Goal: Task Accomplishment & Management: Complete application form

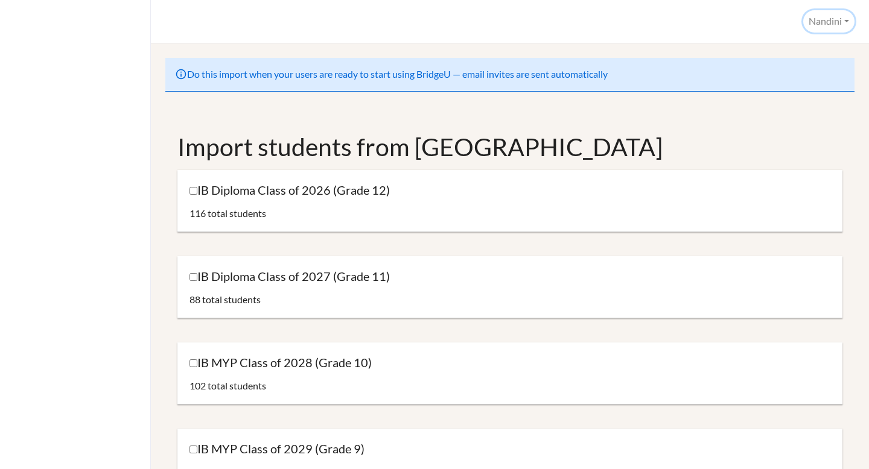
click at [819, 17] on button "Nandini" at bounding box center [828, 21] width 51 height 22
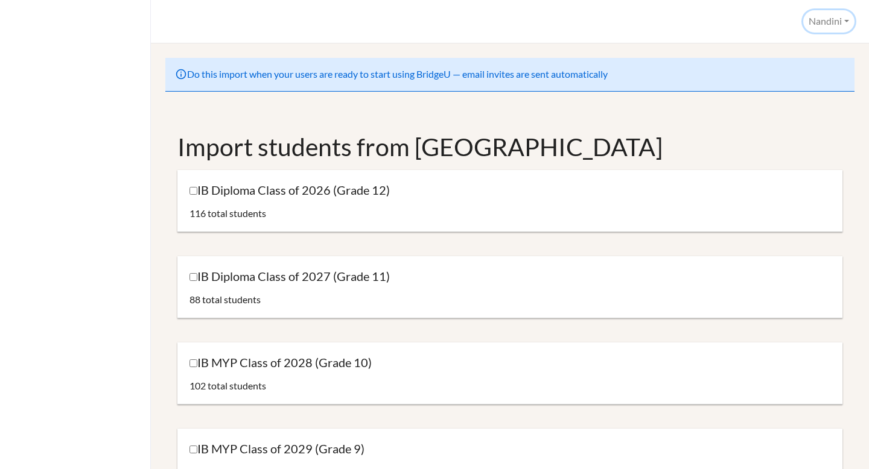
click at [816, 23] on button "Nandini" at bounding box center [828, 21] width 51 height 22
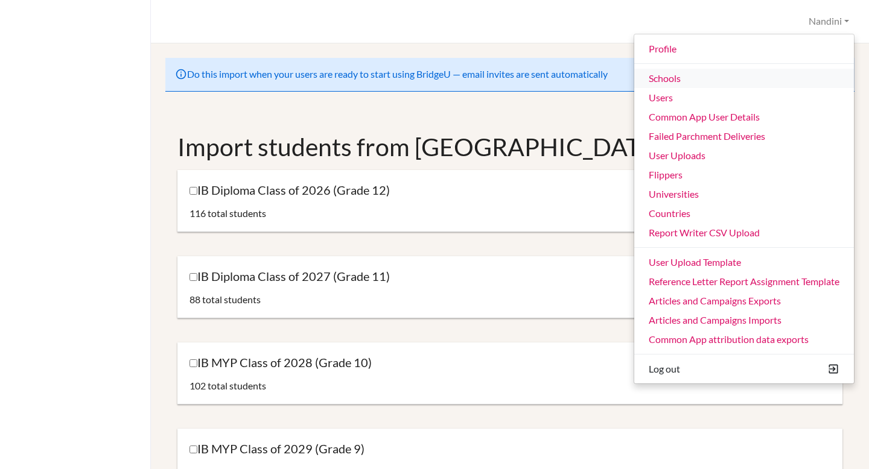
click at [656, 81] on link "Schools" at bounding box center [744, 78] width 220 height 19
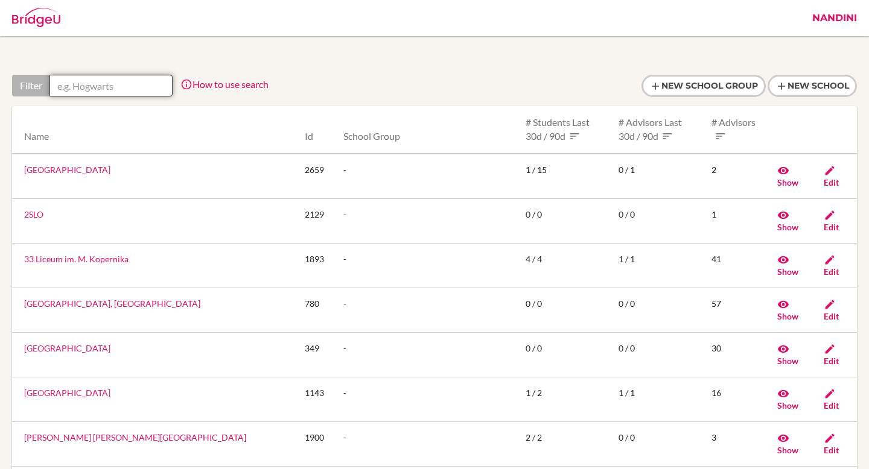
click at [118, 86] on input "text" at bounding box center [110, 86] width 123 height 22
paste input "BBIS Berlin Brandenburg International School GmbH"
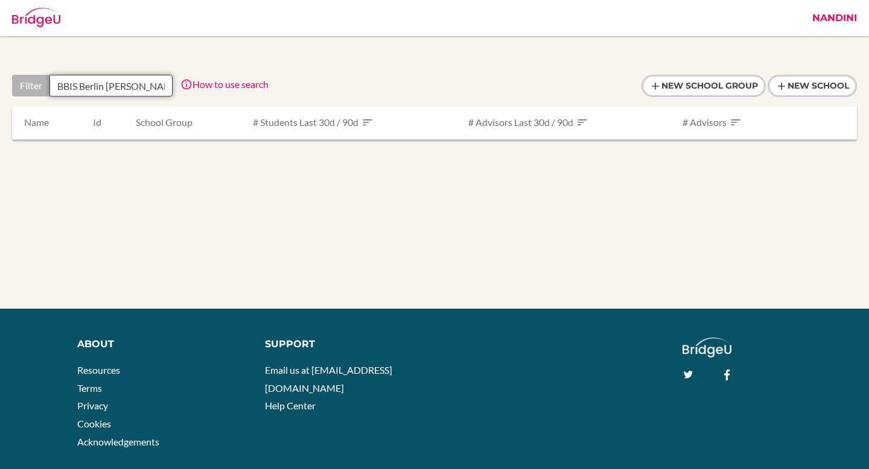
scroll to position [0, 120]
click at [145, 87] on input "BBIS Berlin Brandenburg International School GmbH" at bounding box center [110, 86] width 123 height 22
type input "BBIS Berlin Brandenburg International School"
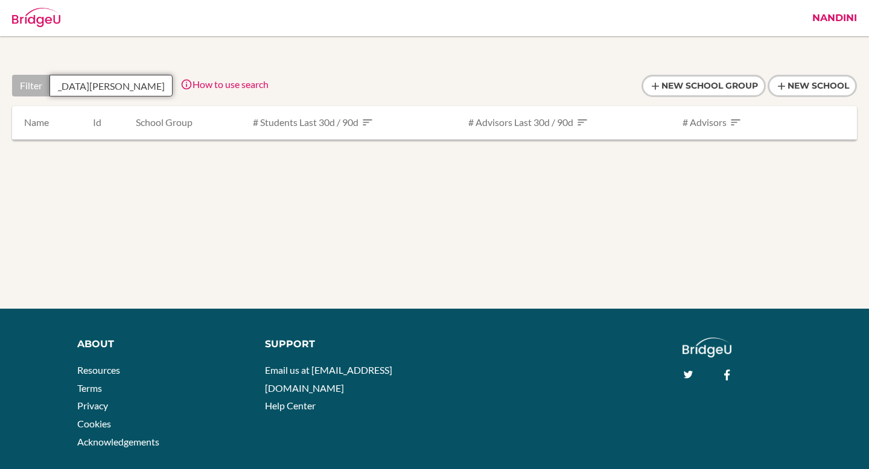
click at [105, 85] on input "BBIS Berlin Brandenburg International School" at bounding box center [110, 86] width 123 height 22
click at [141, 87] on input "BBIS Berlin Brandenburg International School" at bounding box center [110, 86] width 123 height 22
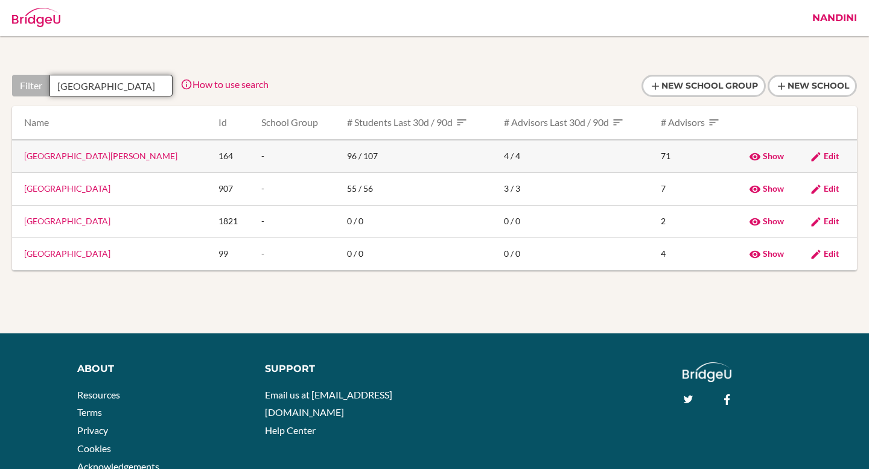
type input "[GEOGRAPHIC_DATA]"
click at [107, 154] on link "Berlin Brandenburg International School" at bounding box center [100, 156] width 153 height 10
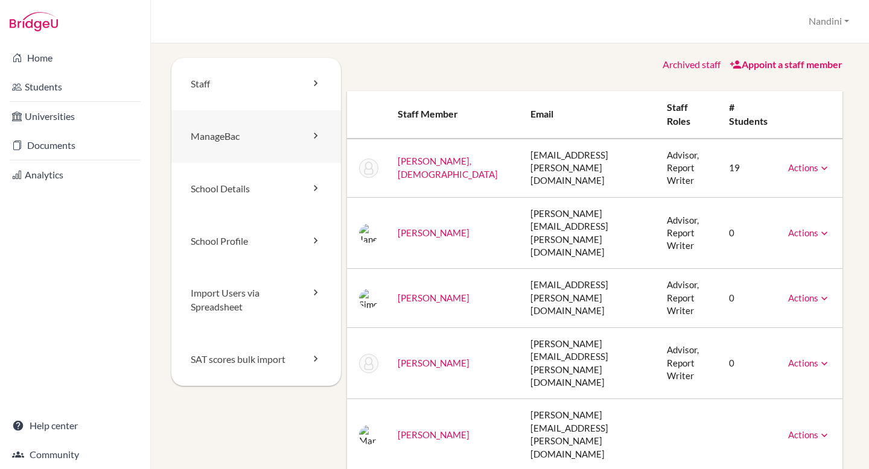
click at [263, 141] on link "ManageBac" at bounding box center [256, 136] width 170 height 52
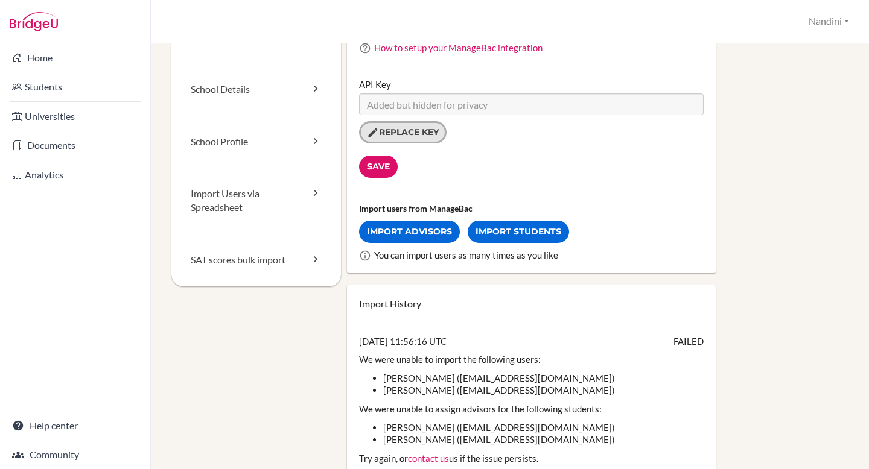
scroll to position [130, 0]
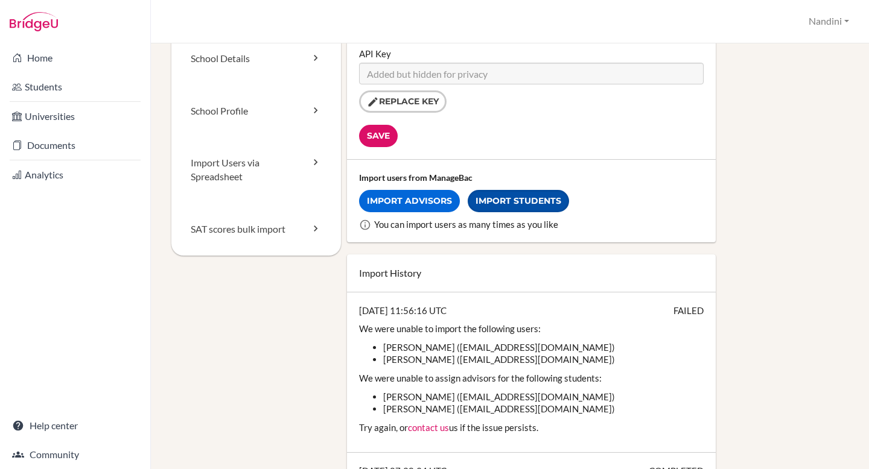
click at [501, 205] on link "Import Students" at bounding box center [518, 201] width 101 height 22
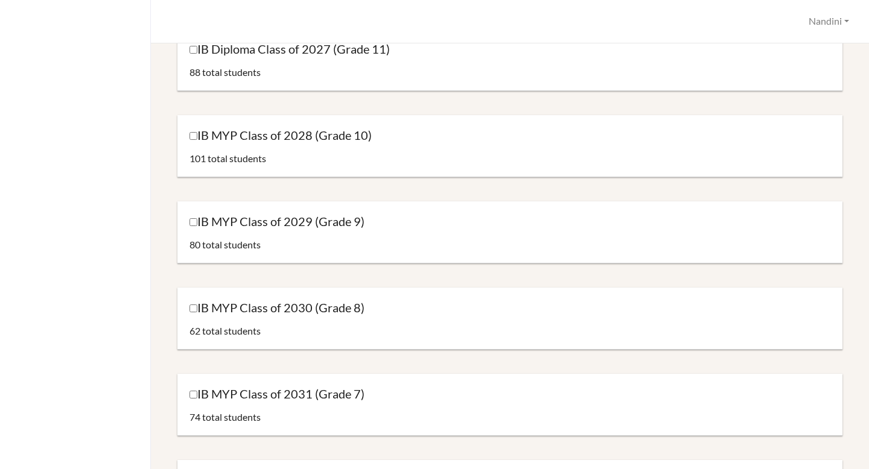
scroll to position [227, 0]
click at [192, 227] on label "IB MYP Class of 2029 (Grade 9)" at bounding box center [276, 222] width 175 height 16
click at [192, 227] on input "IB MYP Class of 2029 (Grade 9)" at bounding box center [193, 223] width 8 height 8
checkbox input "true"
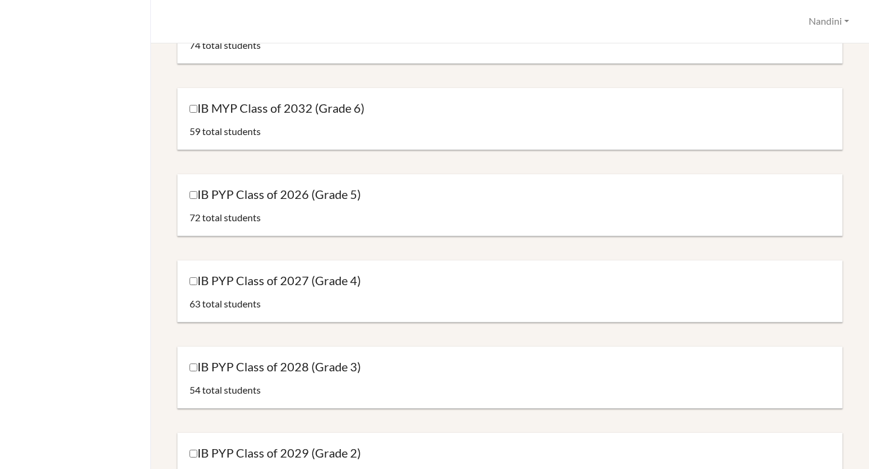
scroll to position [1255, 0]
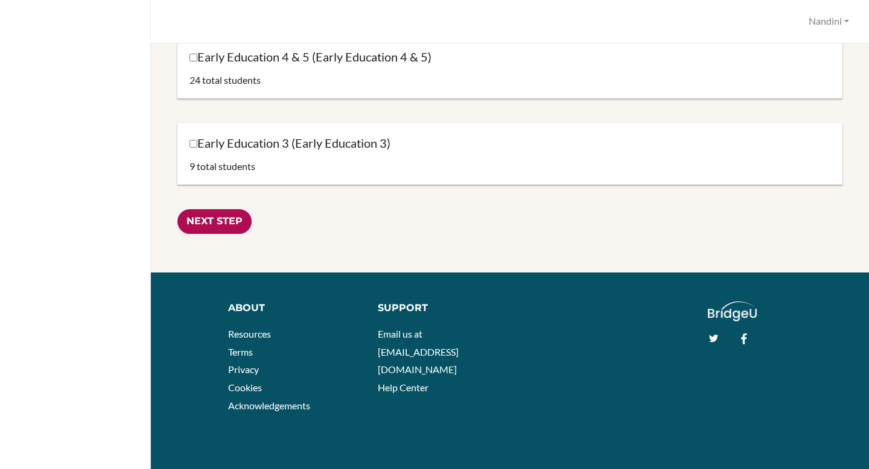
click at [227, 222] on input "Next Step" at bounding box center [214, 221] width 74 height 25
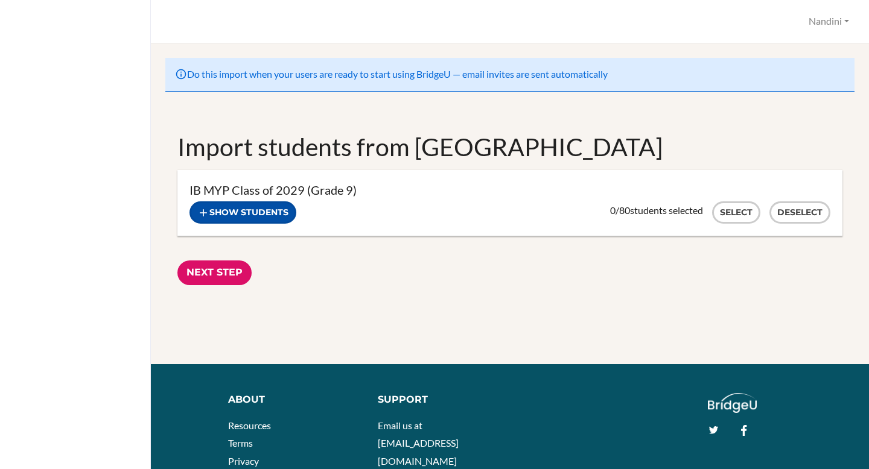
click at [264, 215] on button "Show students" at bounding box center [242, 212] width 107 height 22
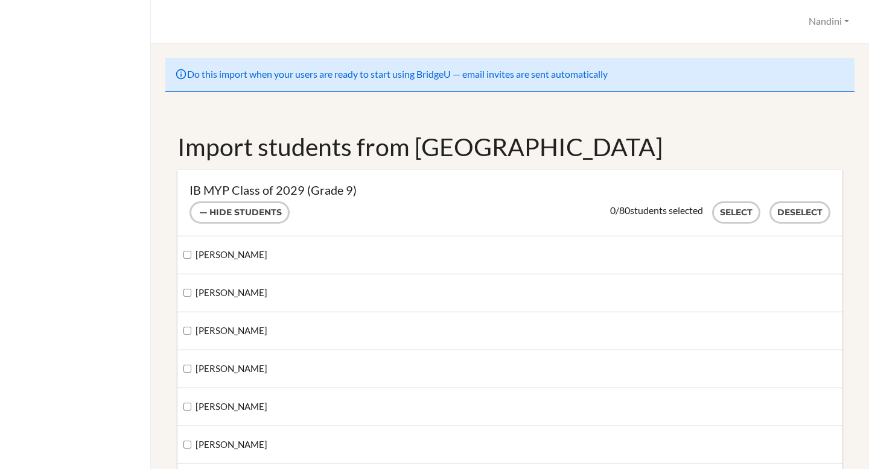
click at [192, 253] on label "[PERSON_NAME]" at bounding box center [225, 255] width 84 height 13
click at [191, 253] on input "[PERSON_NAME]" at bounding box center [187, 255] width 8 height 8
checkbox input "true"
click at [720, 219] on button "Select" at bounding box center [736, 212] width 48 height 22
checkbox input "true"
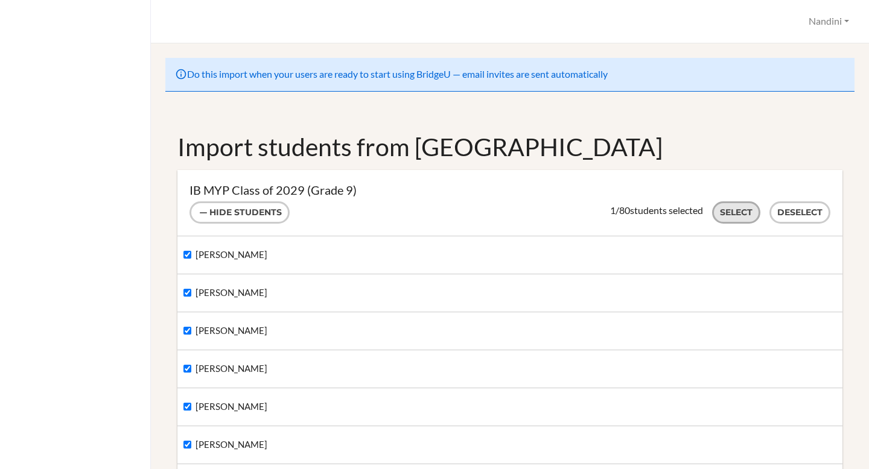
checkbox input "true"
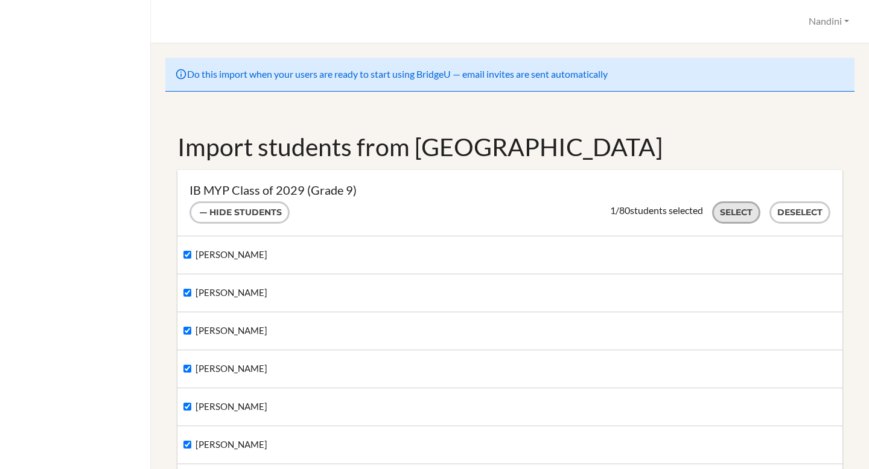
checkbox input "true"
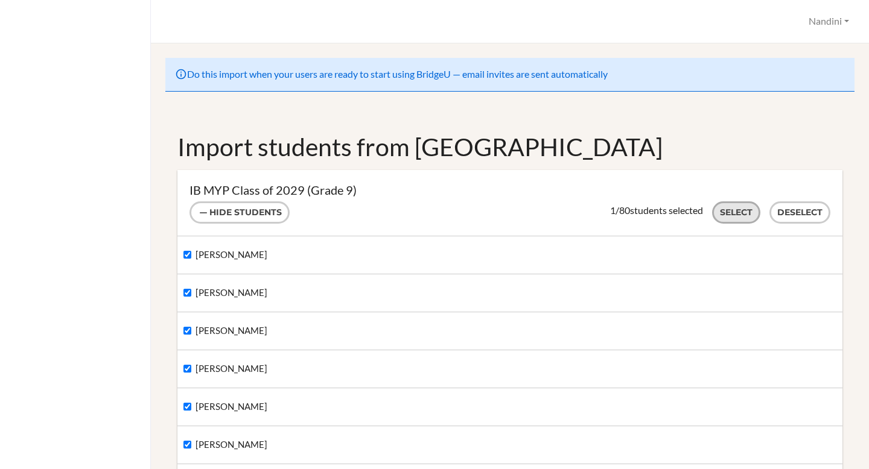
checkbox input "true"
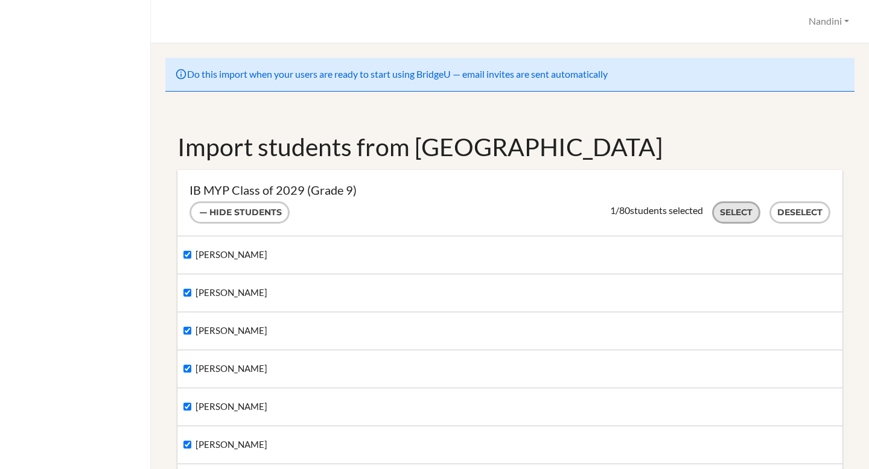
checkbox input "true"
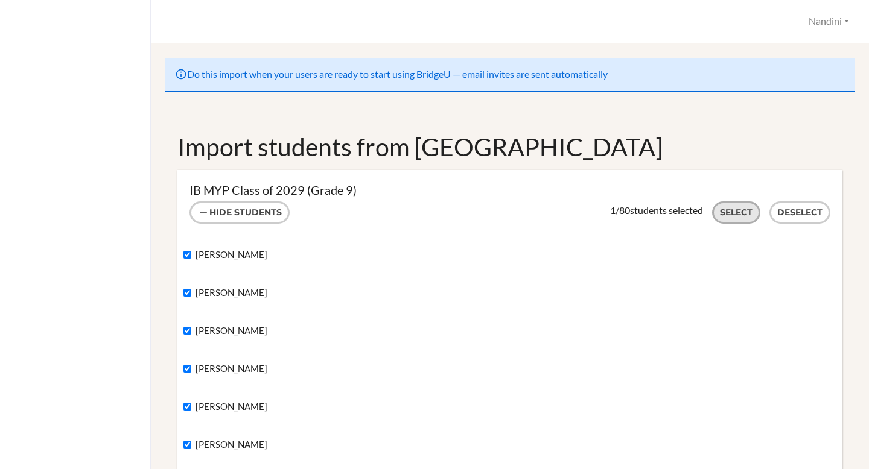
checkbox input "true"
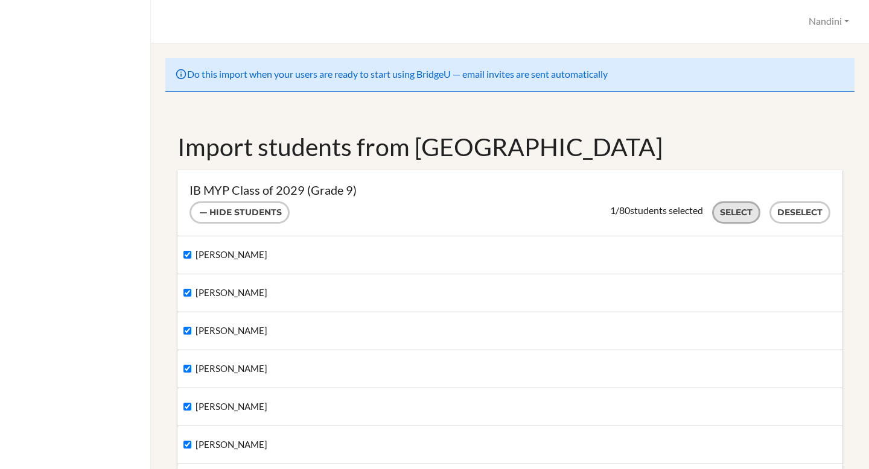
checkbox input "true"
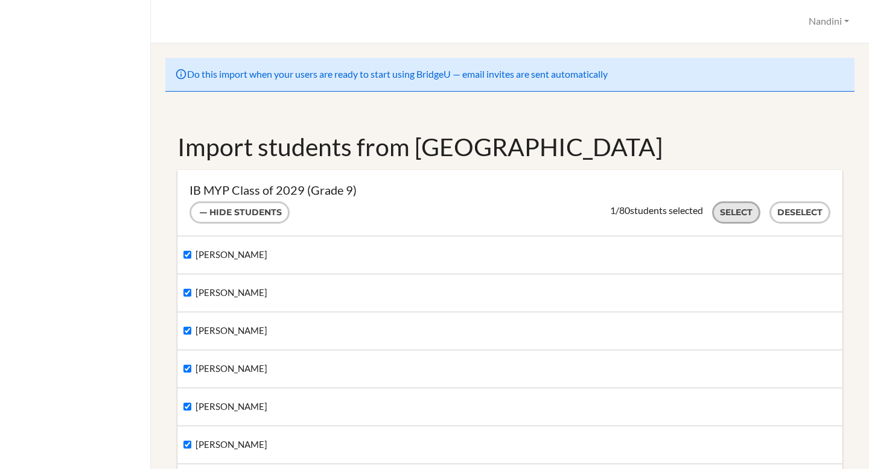
checkbox input "true"
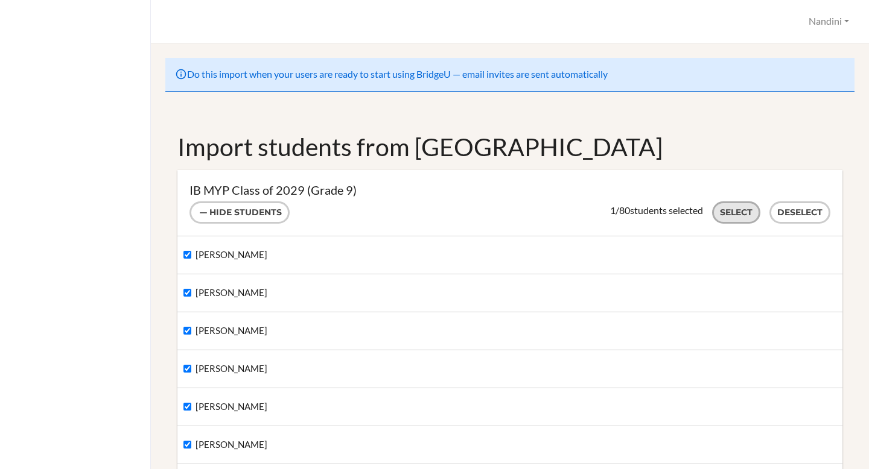
checkbox input "true"
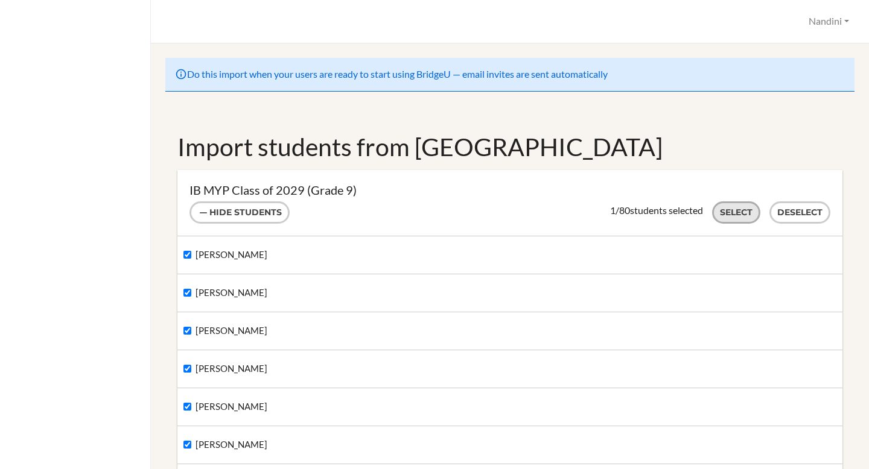
checkbox input "true"
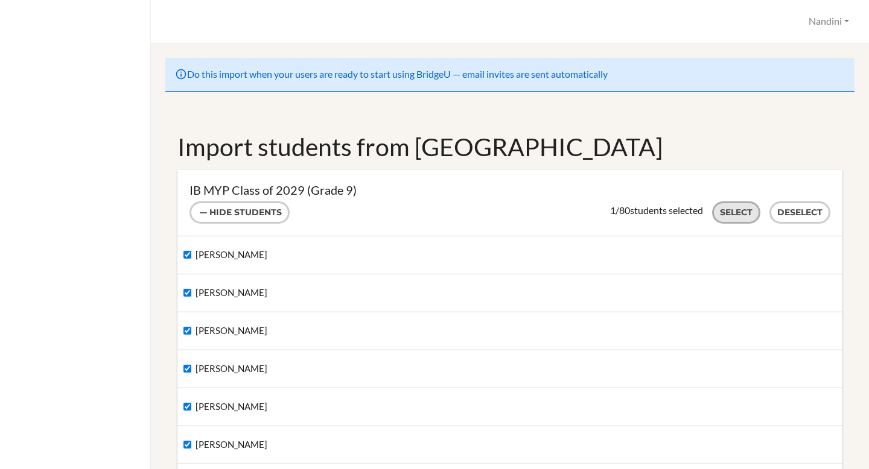
checkbox input "true"
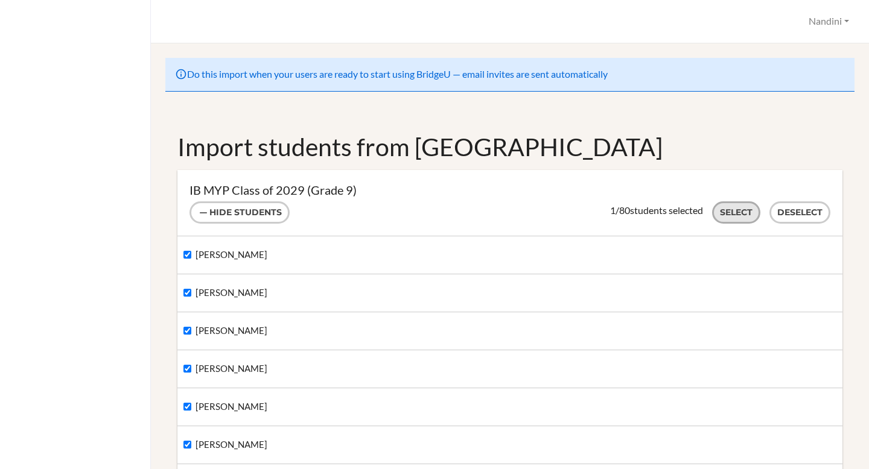
checkbox input "true"
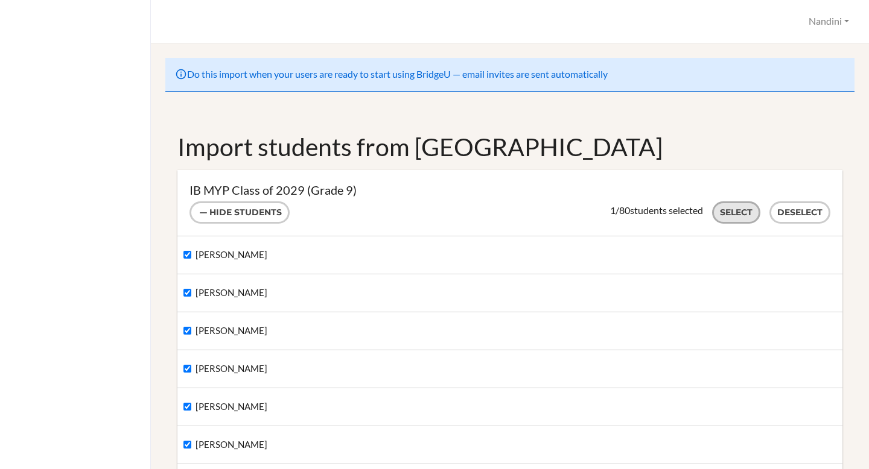
checkbox input "true"
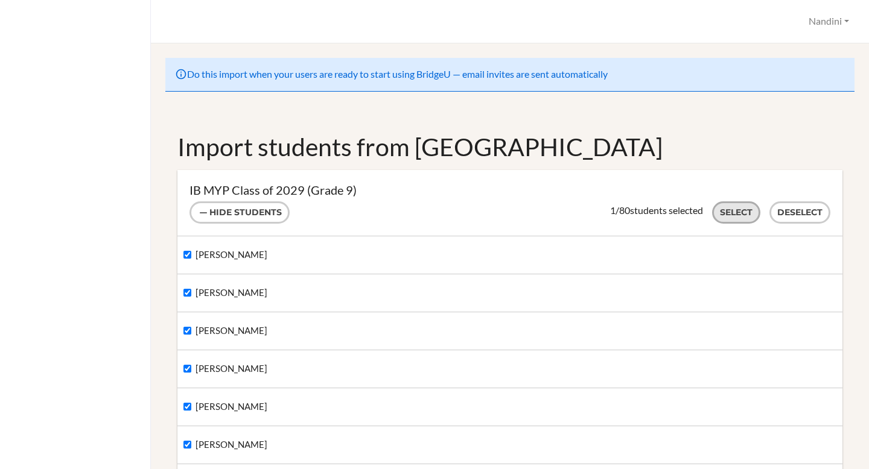
checkbox input "true"
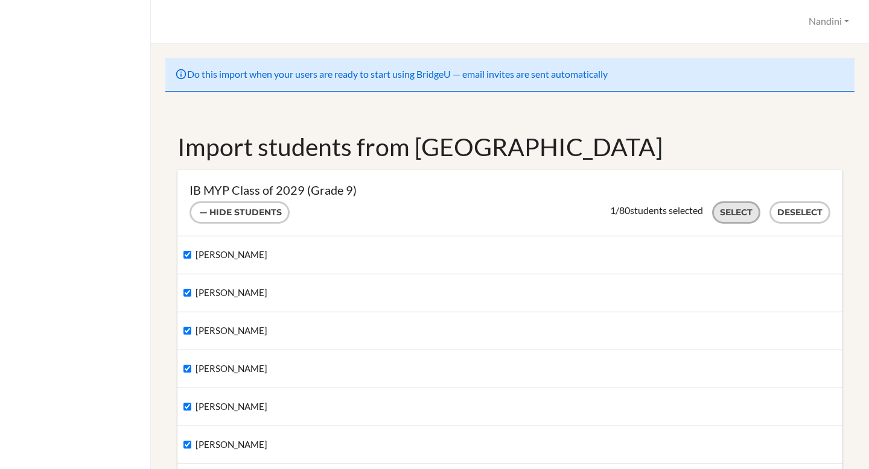
checkbox input "true"
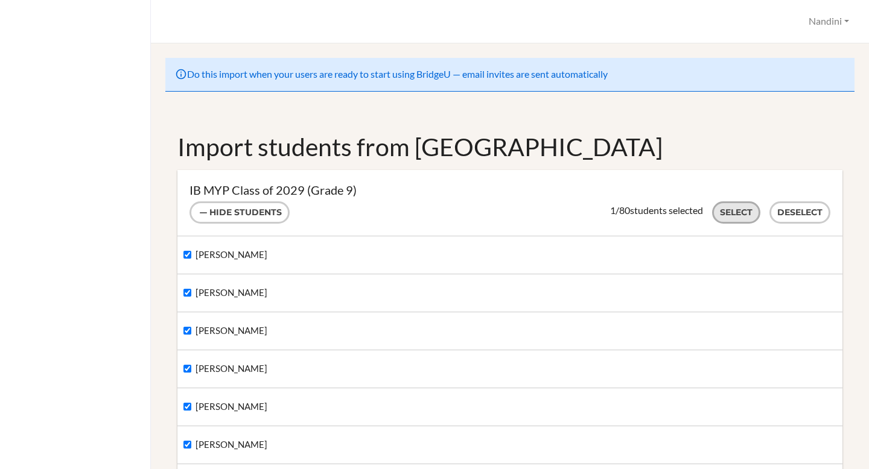
checkbox input "true"
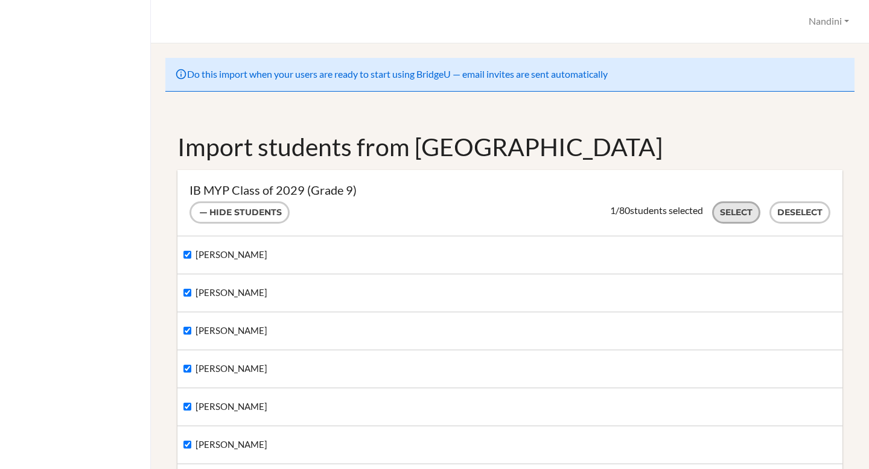
checkbox input "true"
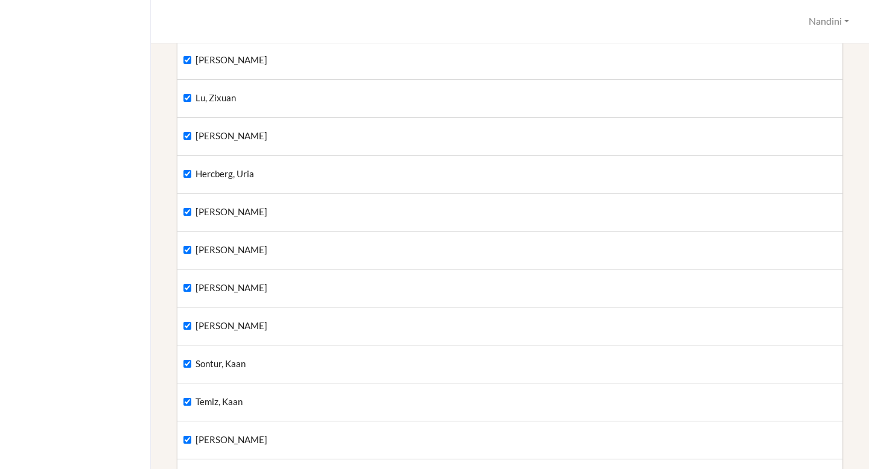
scroll to position [3092, 0]
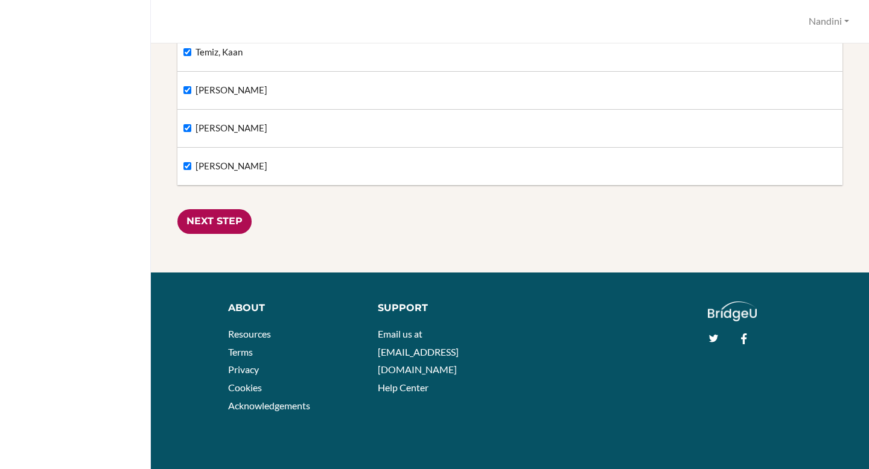
click at [227, 229] on input "Next Step" at bounding box center [214, 221] width 74 height 25
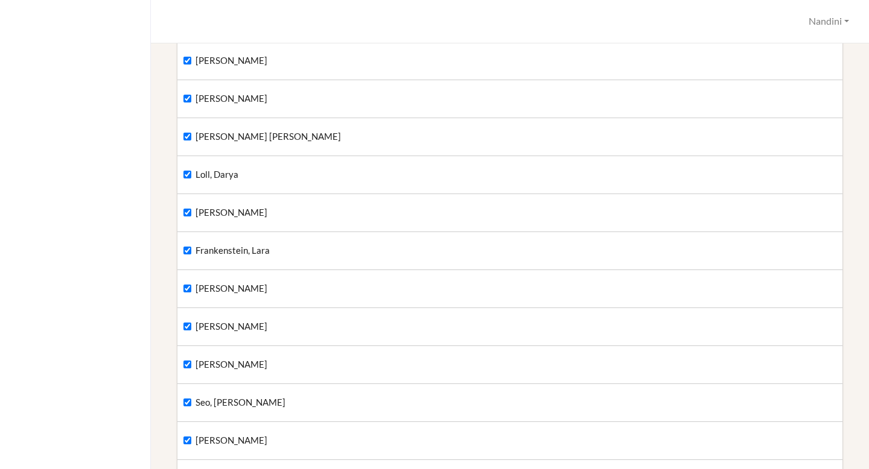
scroll to position [453, 0]
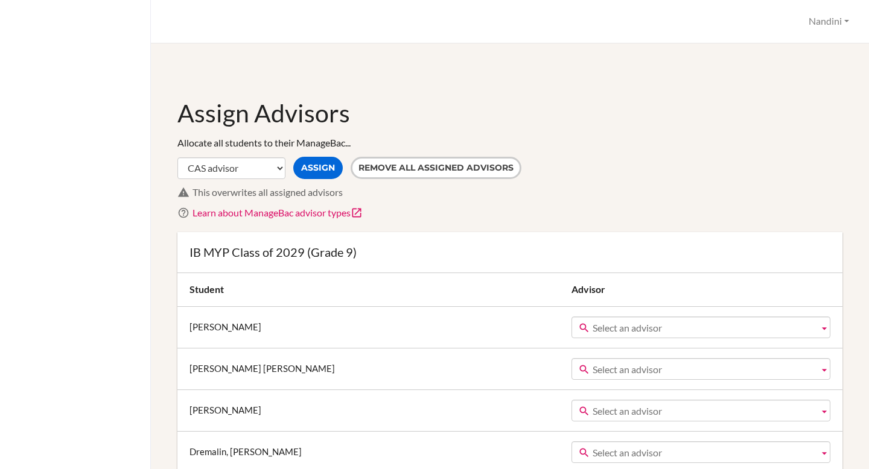
click at [243, 156] on div "Allocate all students to their ManageBac... CAS advisor EE advisor Homeroom adv…" at bounding box center [509, 178] width 665 height 84
click at [242, 161] on select "CAS advisor EE advisor Homeroom advisor TOK advisor" at bounding box center [231, 168] width 108 height 22
click at [243, 166] on select "CAS advisor EE advisor Homeroom advisor TOK advisor" at bounding box center [231, 168] width 108 height 22
click at [255, 164] on select "CAS advisor EE advisor Homeroom advisor TOK advisor" at bounding box center [231, 168] width 108 height 22
click at [610, 329] on span "Select an advisor" at bounding box center [702, 328] width 221 height 22
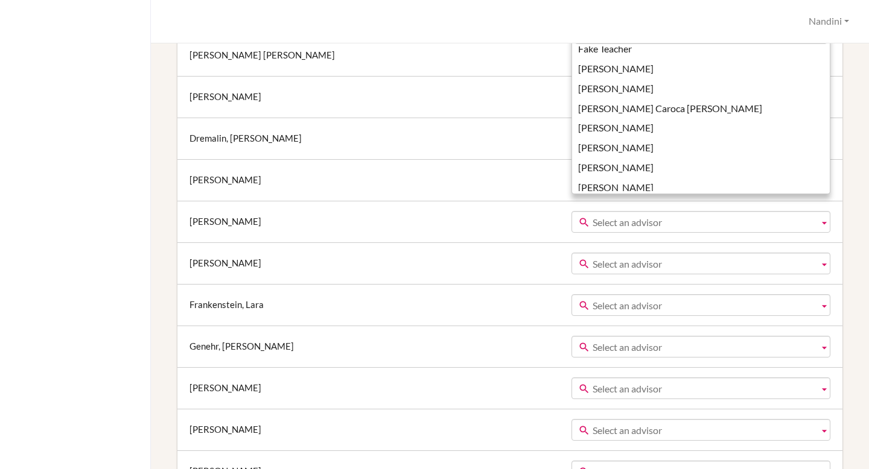
scroll to position [3538, 0]
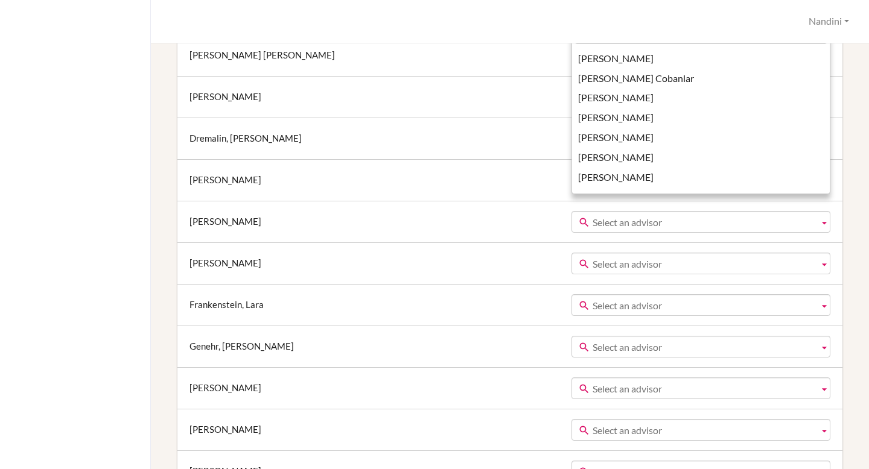
click at [352, 194] on td "[PERSON_NAME]" at bounding box center [372, 180] width 391 height 42
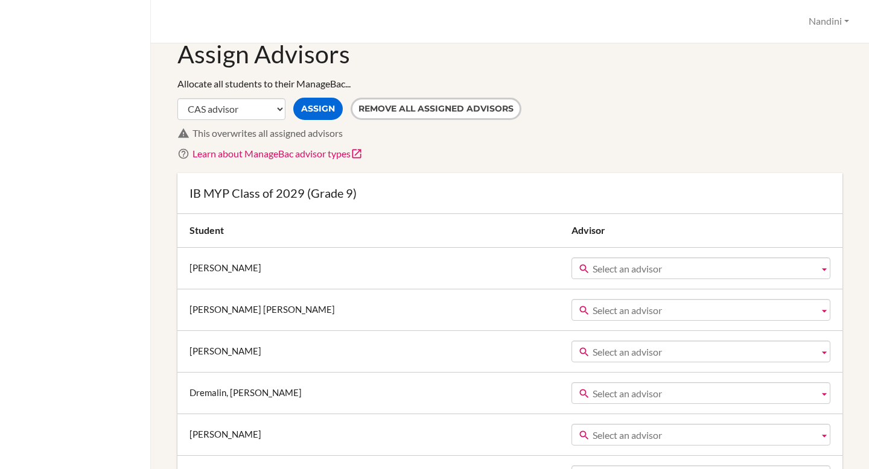
scroll to position [0, 0]
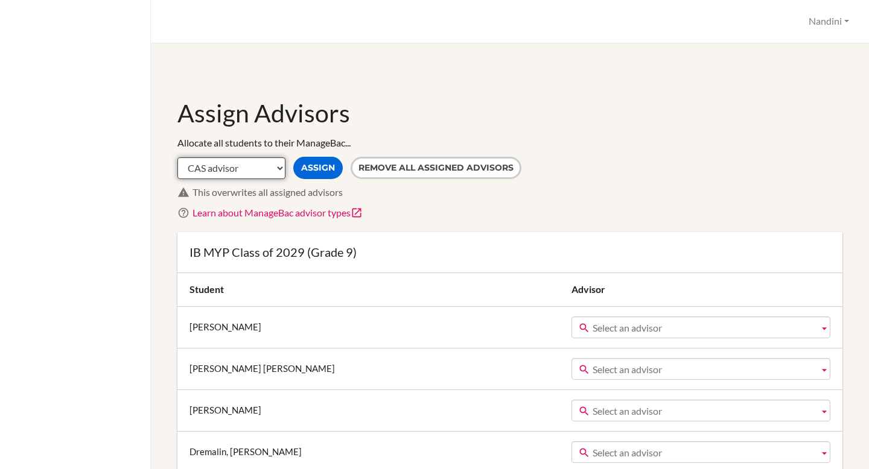
click at [238, 165] on select "CAS advisor EE advisor Homeroom advisor TOK advisor" at bounding box center [231, 168] width 108 height 22
click at [262, 165] on select "CAS advisor EE advisor Homeroom advisor TOK advisor" at bounding box center [231, 168] width 108 height 22
click at [177, 157] on select "CAS advisor EE advisor Homeroom advisor TOK advisor" at bounding box center [231, 168] width 108 height 22
click at [252, 169] on select "CAS advisor EE advisor Homeroom advisor TOK advisor" at bounding box center [231, 168] width 108 height 22
select select "CAS"
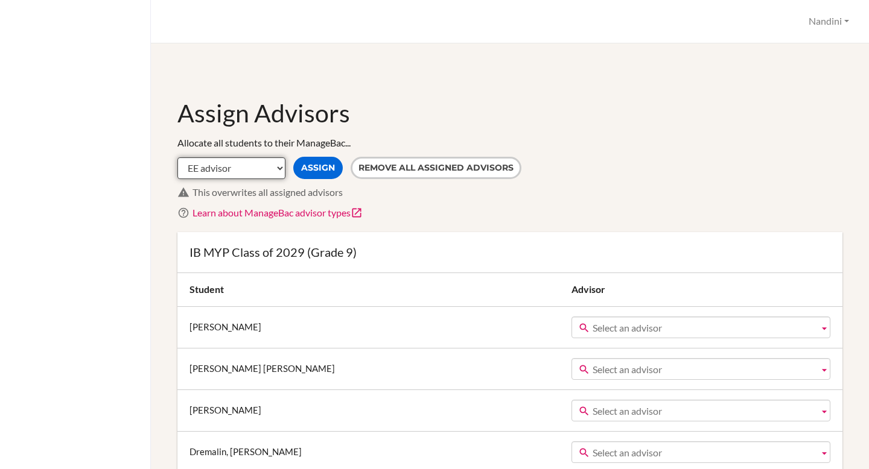
click at [177, 157] on select "CAS advisor EE advisor Homeroom advisor TOK advisor" at bounding box center [231, 168] width 108 height 22
click at [241, 168] on select "CAS advisor EE advisor Homeroom advisor TOK advisor" at bounding box center [231, 168] width 108 height 22
click at [215, 172] on select "CAS advisor EE advisor Homeroom advisor TOK advisor" at bounding box center [231, 168] width 108 height 22
click at [128, 27] on div at bounding box center [75, 234] width 151 height 469
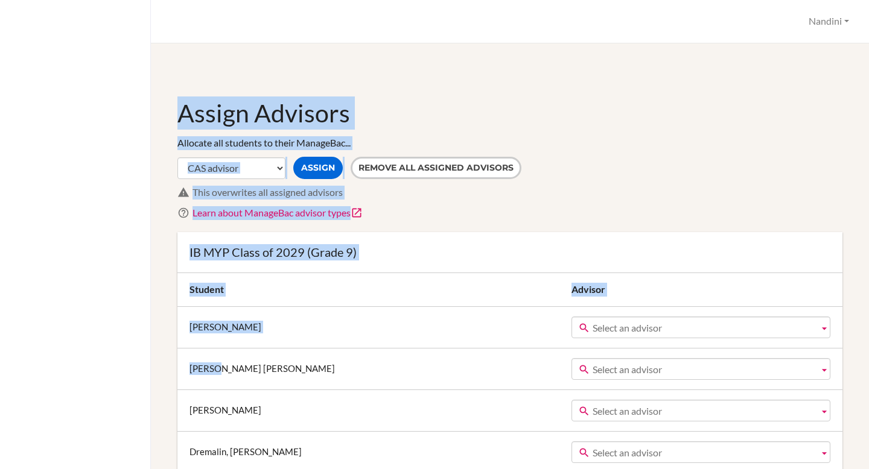
drag, startPoint x: 128, startPoint y: 27, endPoint x: 439, endPoint y: 352, distance: 450.1
click at [445, 353] on div "Nandini Profile Admin Schools Users Common App User Details Failed Parchment De…" at bounding box center [434, 234] width 869 height 469
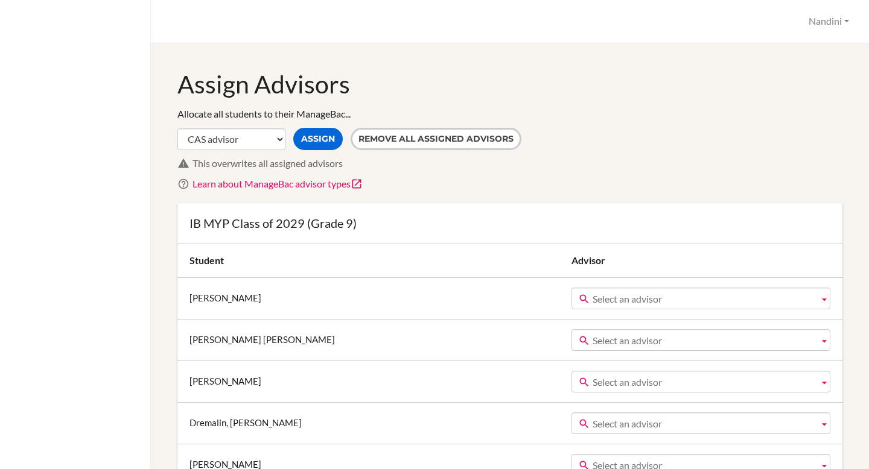
scroll to position [30, 0]
click at [130, 83] on div at bounding box center [75, 234] width 151 height 469
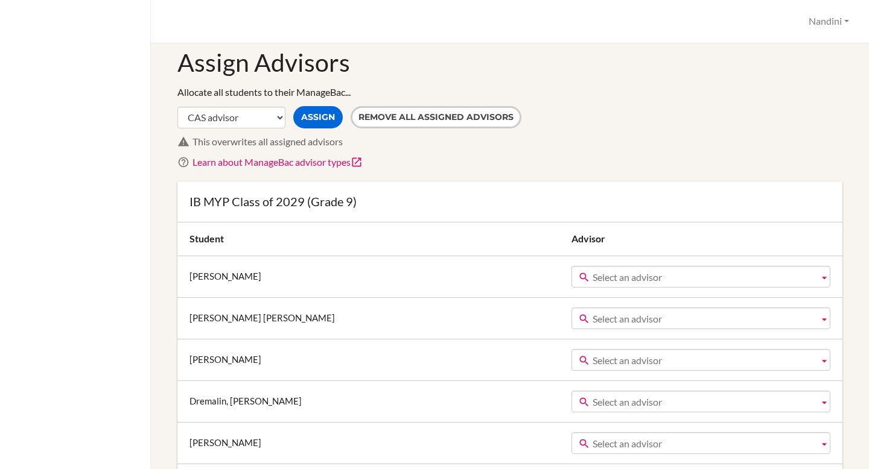
scroll to position [52, 0]
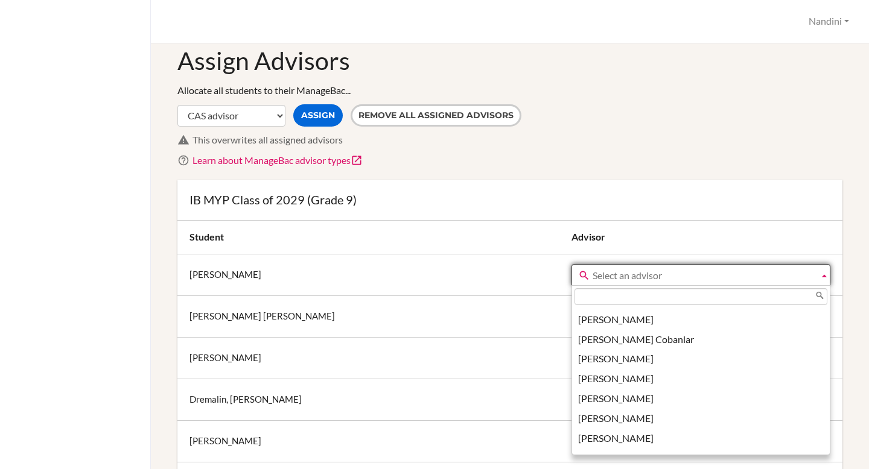
click at [621, 279] on span "Select an advisor" at bounding box center [702, 276] width 221 height 22
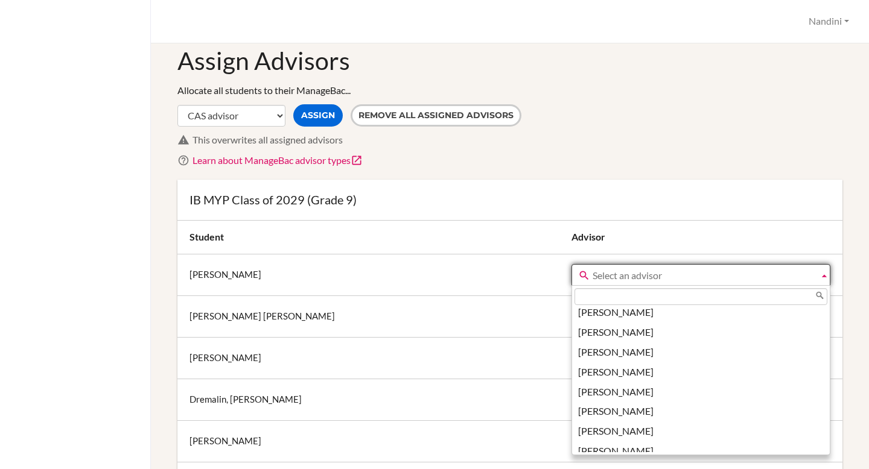
scroll to position [3397, 0]
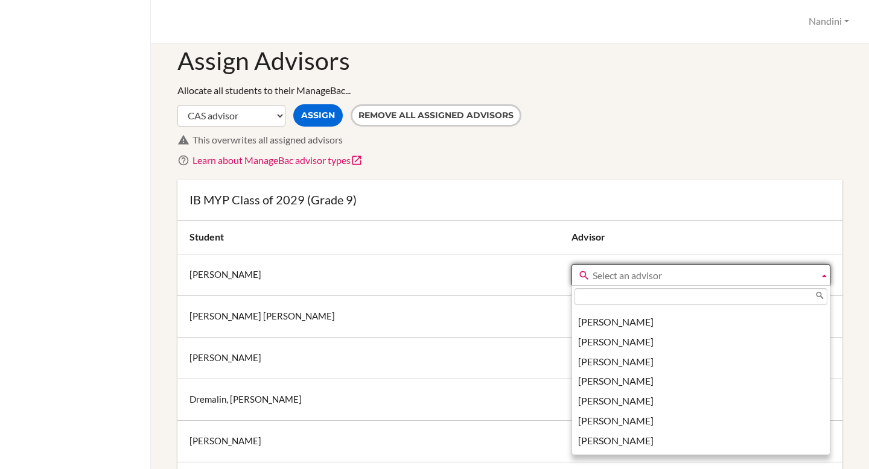
click at [475, 359] on td "[PERSON_NAME]" at bounding box center [372, 358] width 391 height 42
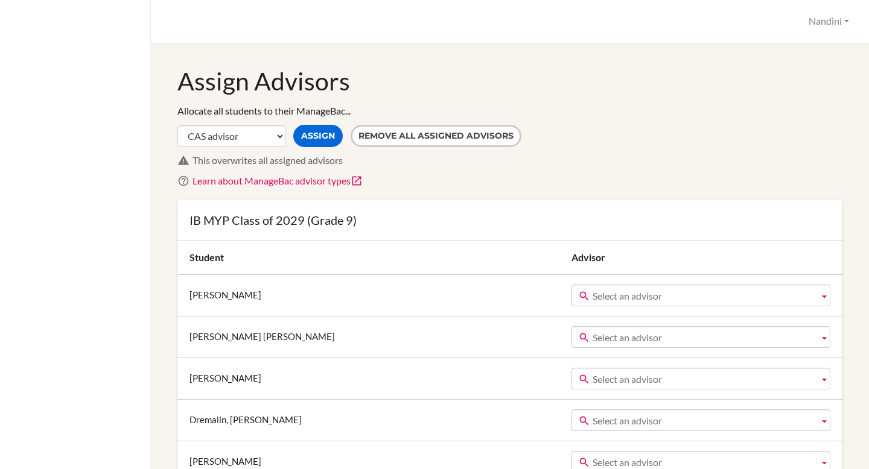
scroll to position [27, 0]
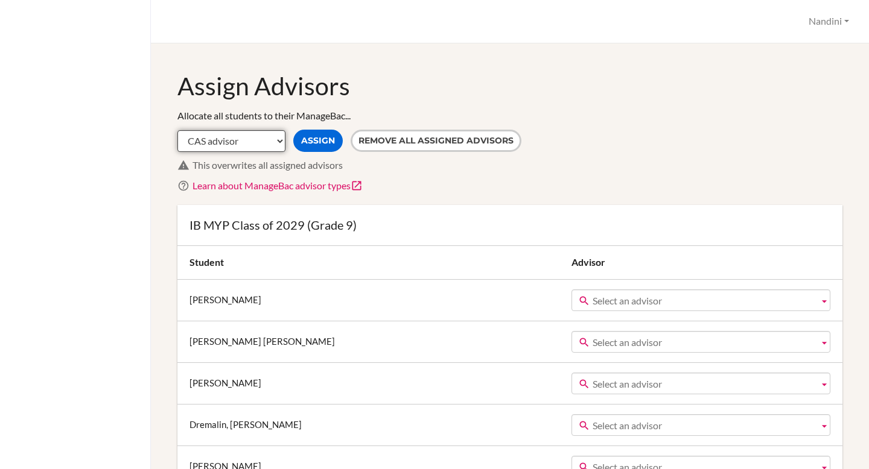
click at [250, 139] on select "CAS advisor EE advisor Homeroom advisor TOK advisor" at bounding box center [231, 141] width 108 height 22
click at [273, 138] on select "CAS advisor EE advisor Homeroom advisor TOK advisor" at bounding box center [231, 141] width 108 height 22
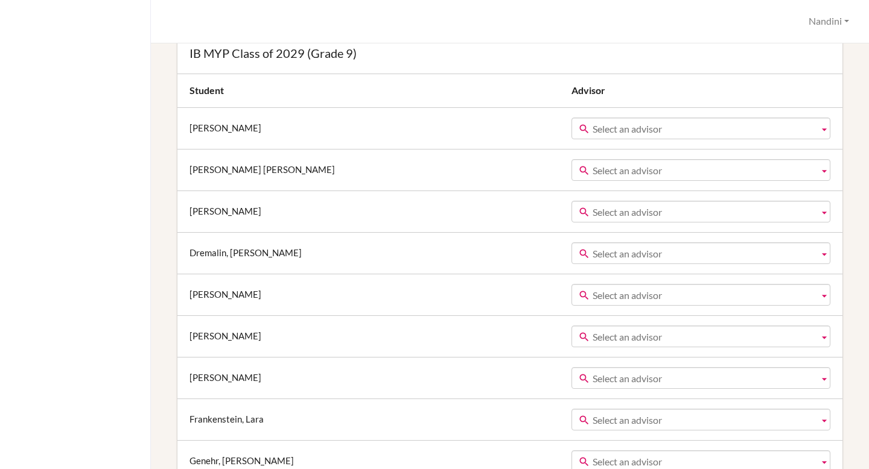
scroll to position [176, 0]
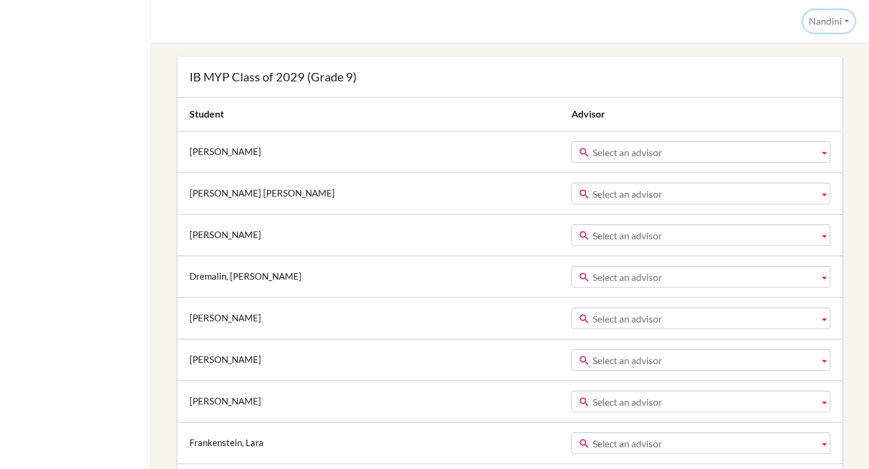
click at [822, 21] on button "Nandini" at bounding box center [828, 21] width 51 height 22
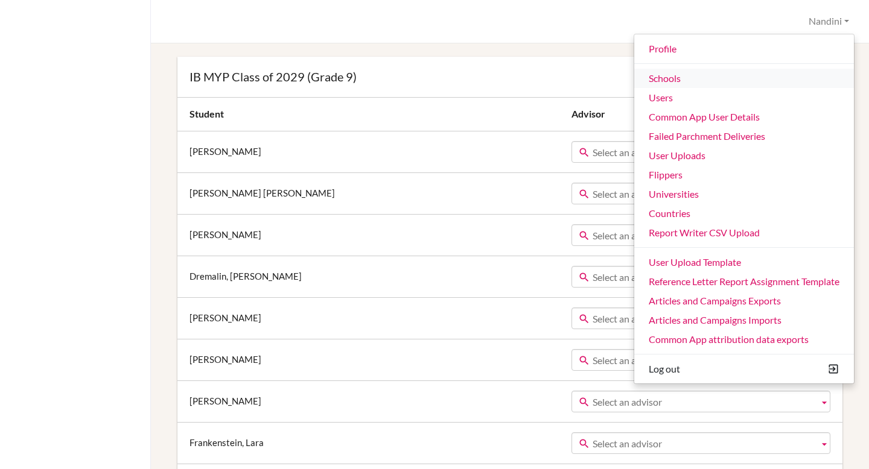
click at [659, 81] on link "Schools" at bounding box center [744, 78] width 220 height 19
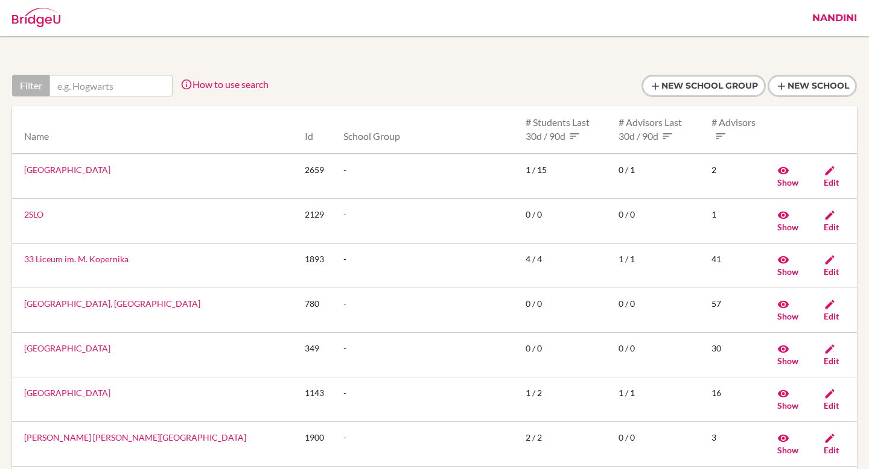
click at [827, 24] on link "Nandini" at bounding box center [834, 18] width 57 height 36
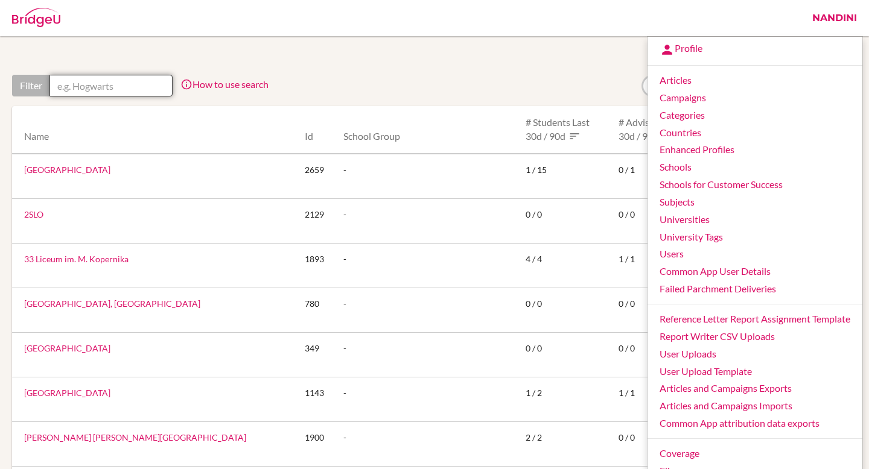
click at [100, 87] on input "text" at bounding box center [110, 86] width 123 height 22
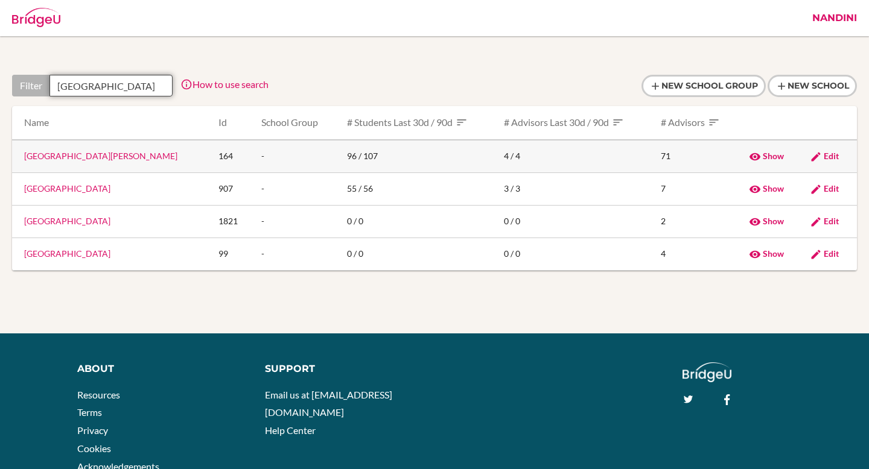
type input "berlin"
click at [162, 151] on link "Berlin Brandenburg International School" at bounding box center [100, 156] width 153 height 10
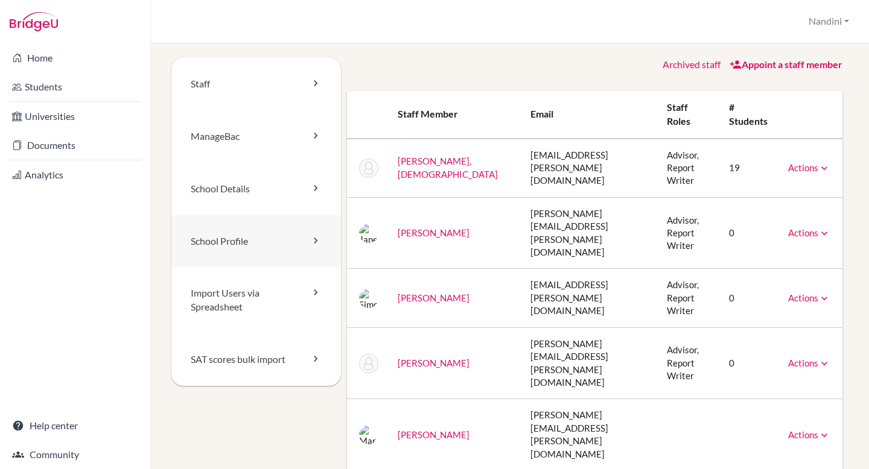
click at [274, 247] on link "School Profile" at bounding box center [256, 241] width 170 height 52
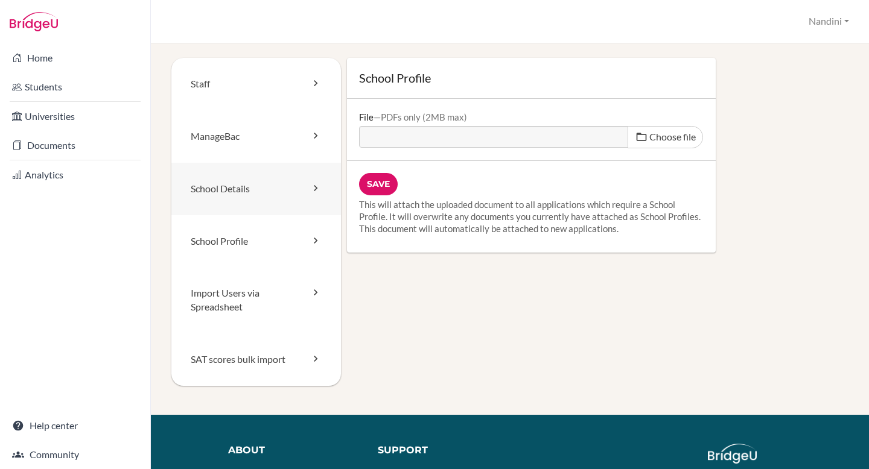
click at [277, 199] on link "School Details" at bounding box center [256, 189] width 170 height 52
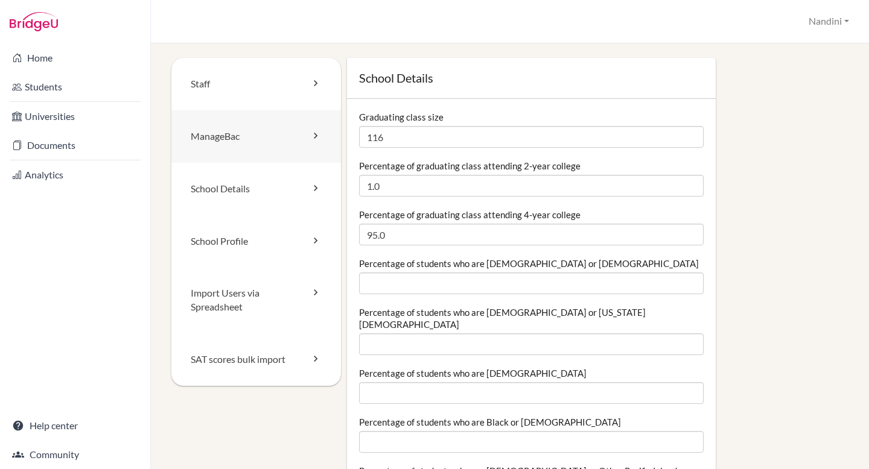
click at [276, 141] on link "ManageBac" at bounding box center [256, 136] width 170 height 52
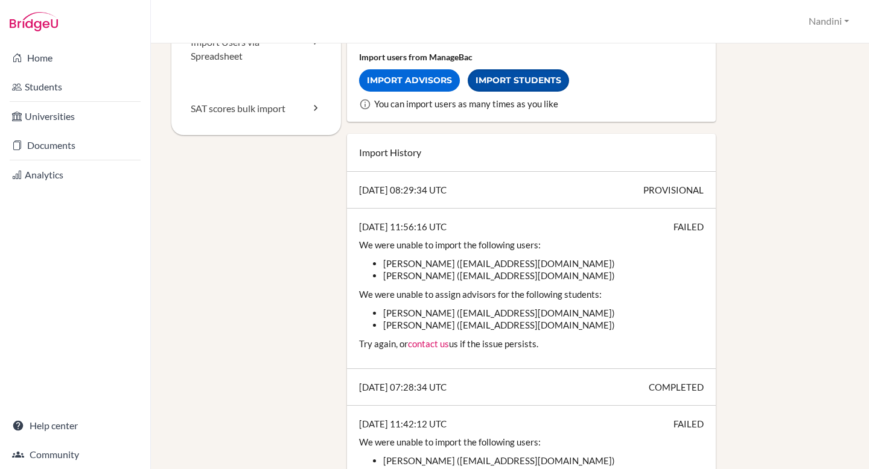
scroll to position [247, 0]
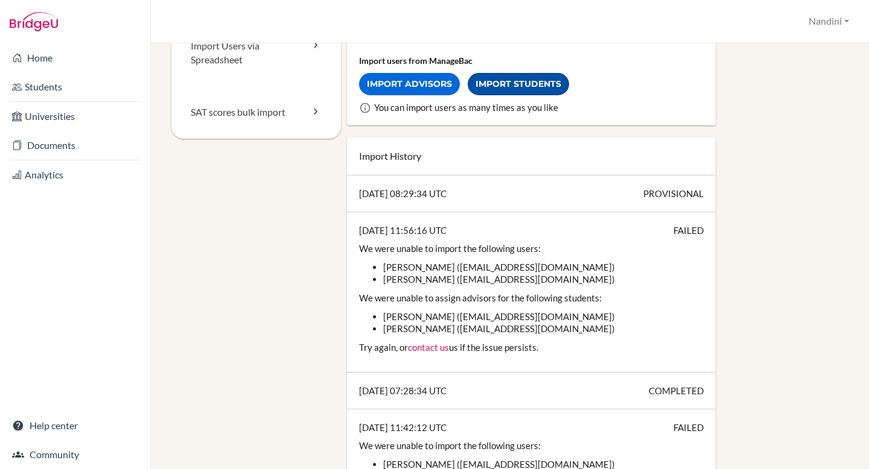
click at [521, 89] on link "Import Students" at bounding box center [518, 84] width 101 height 22
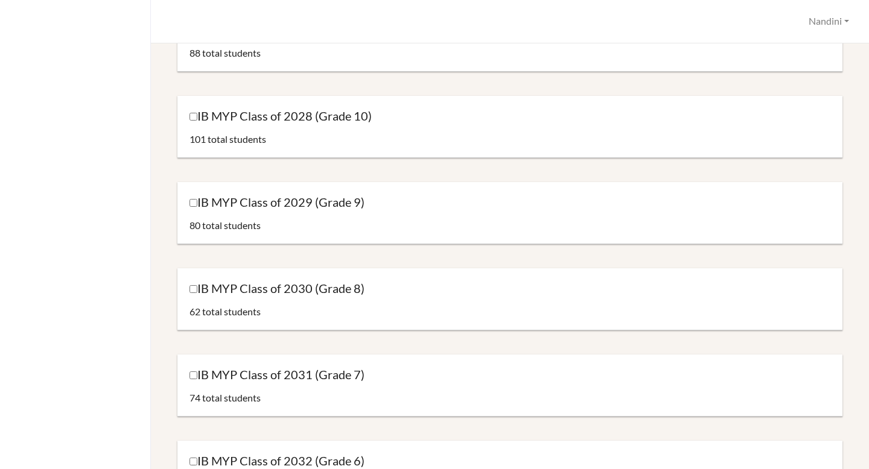
scroll to position [267, 0]
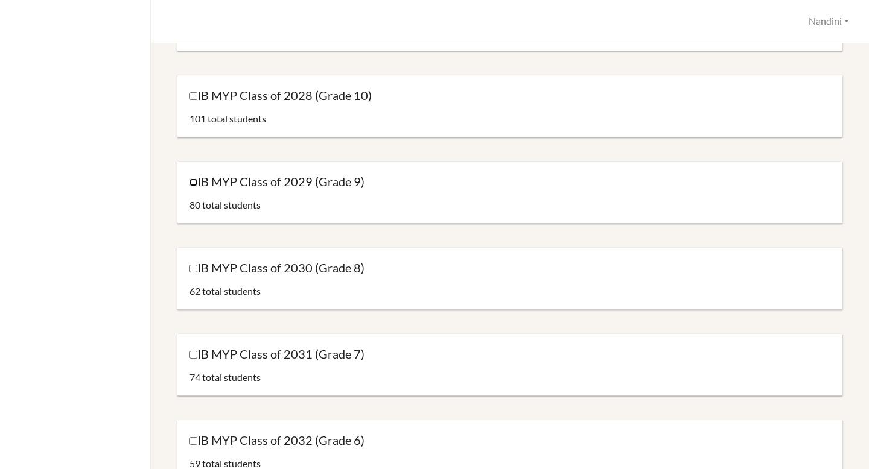
click at [191, 181] on input "IB MYP Class of 2029 (Grade 9)" at bounding box center [193, 183] width 8 height 8
checkbox input "true"
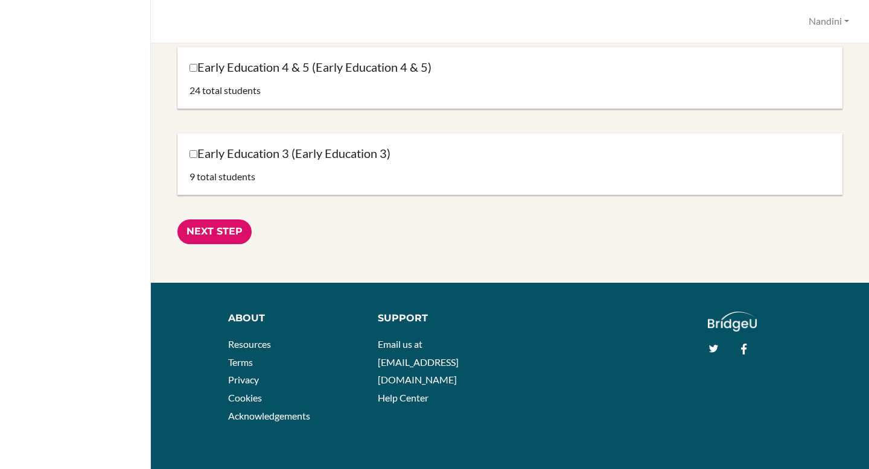
scroll to position [1255, 0]
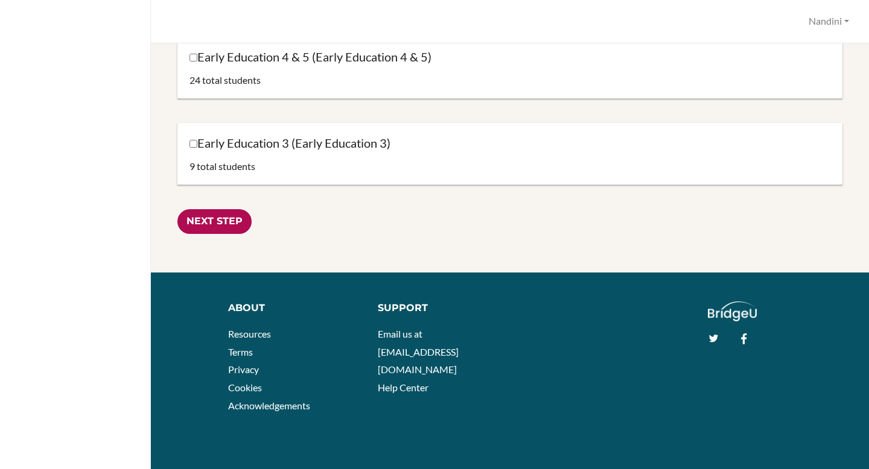
click at [243, 221] on input "Next Step" at bounding box center [214, 221] width 74 height 25
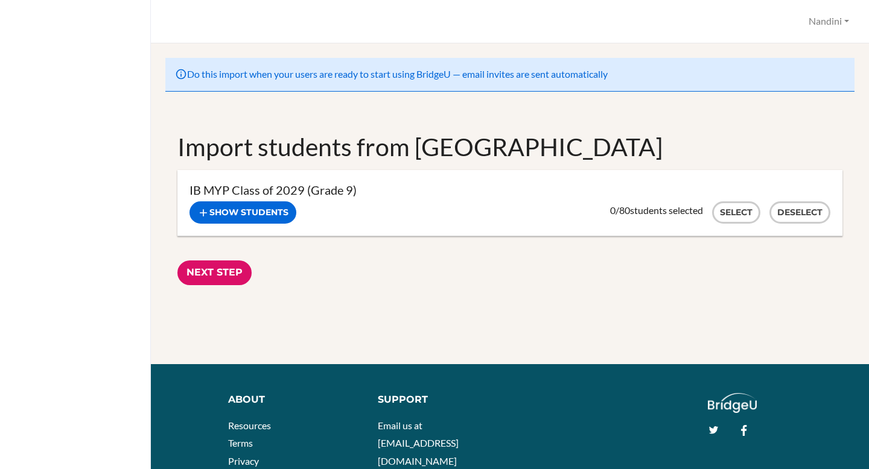
scroll to position [92, 0]
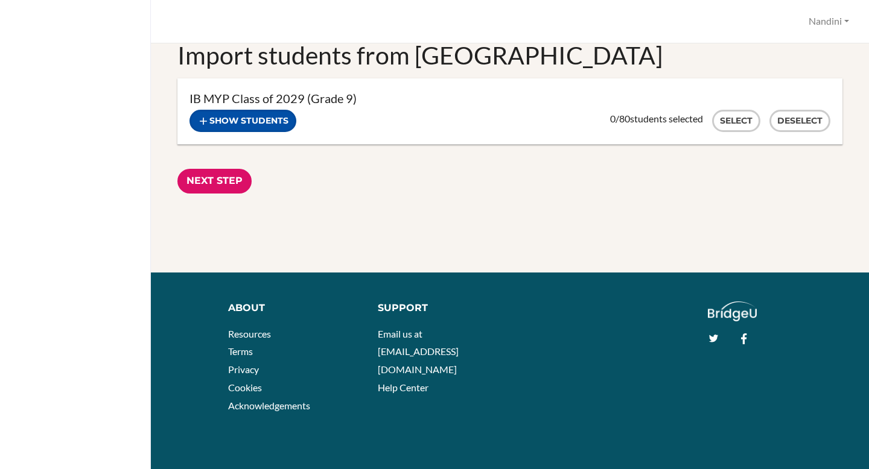
click at [271, 127] on button "Show students" at bounding box center [242, 121] width 107 height 22
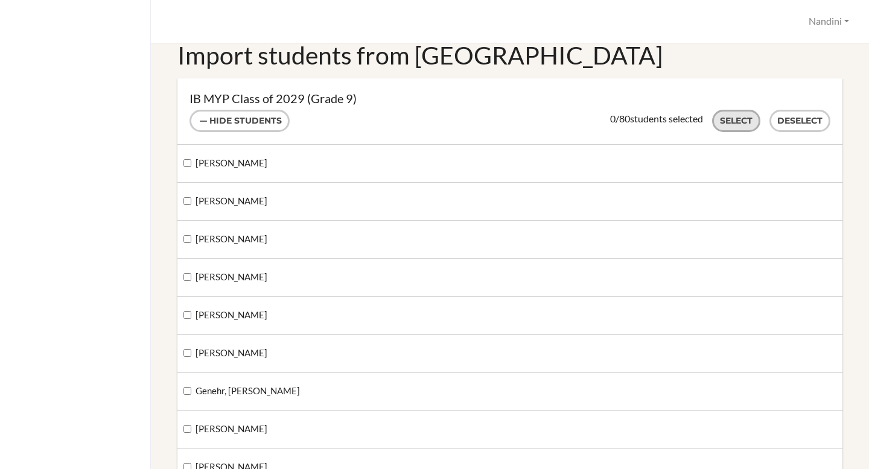
click at [750, 121] on button "Select" at bounding box center [736, 121] width 48 height 22
checkbox input "true"
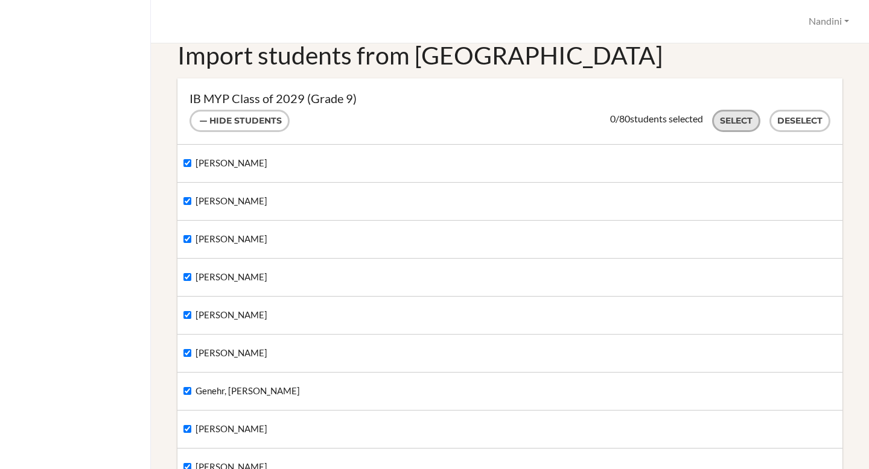
checkbox input "true"
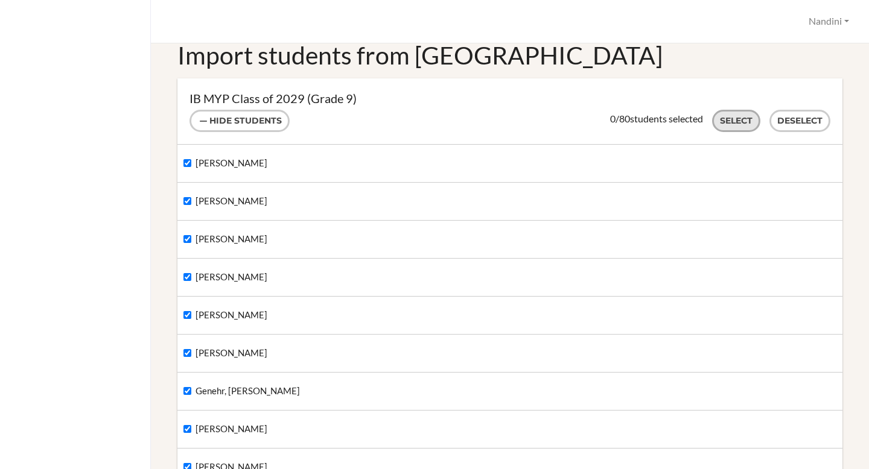
checkbox input "true"
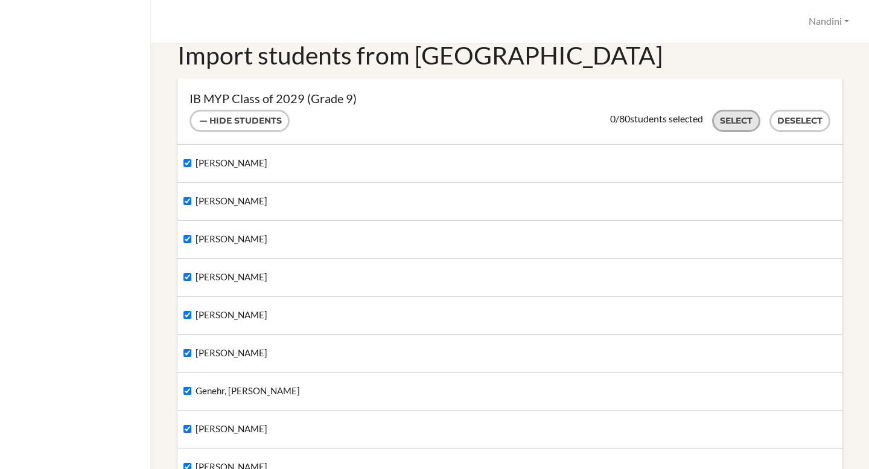
checkbox input "true"
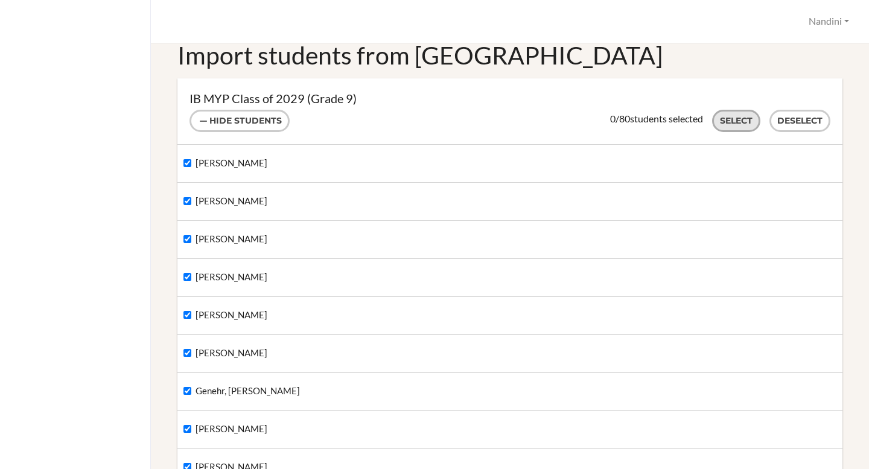
checkbox input "true"
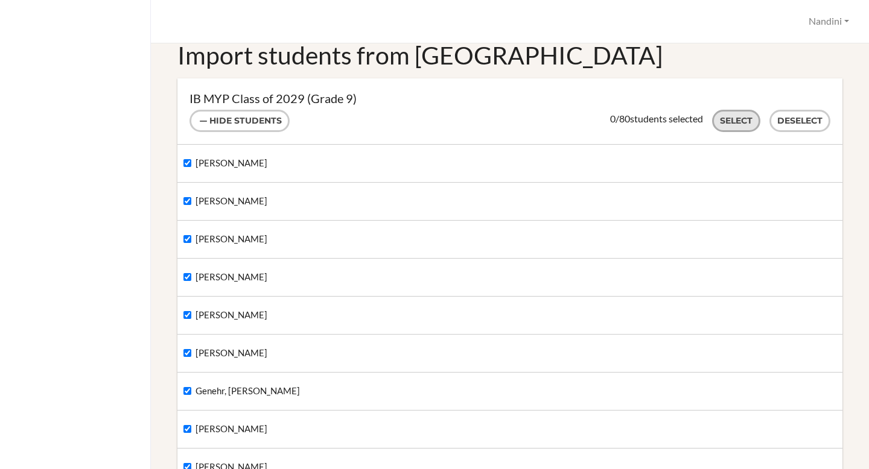
checkbox input "true"
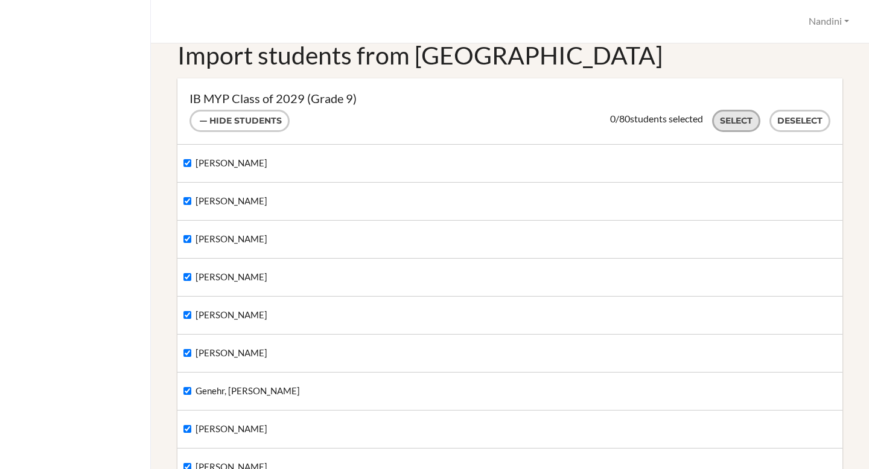
checkbox input "true"
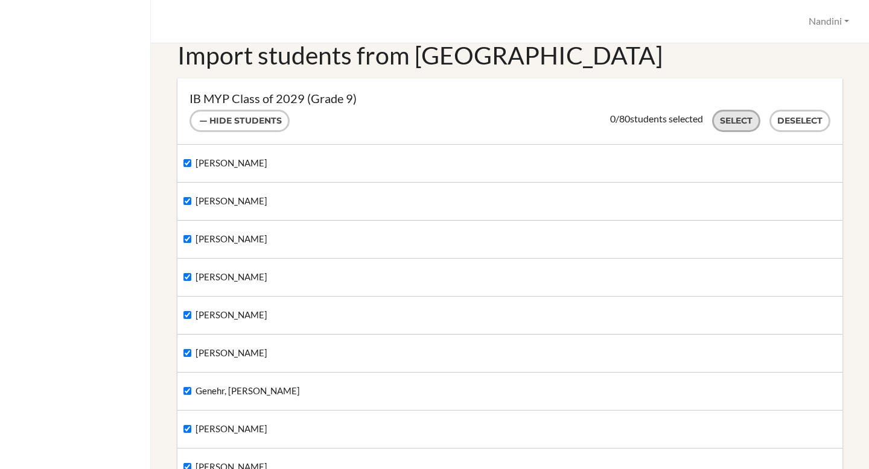
checkbox input "true"
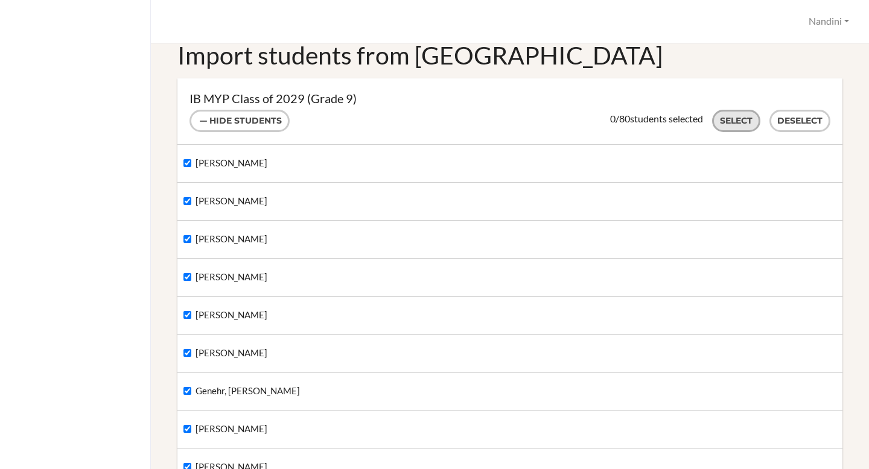
checkbox input "true"
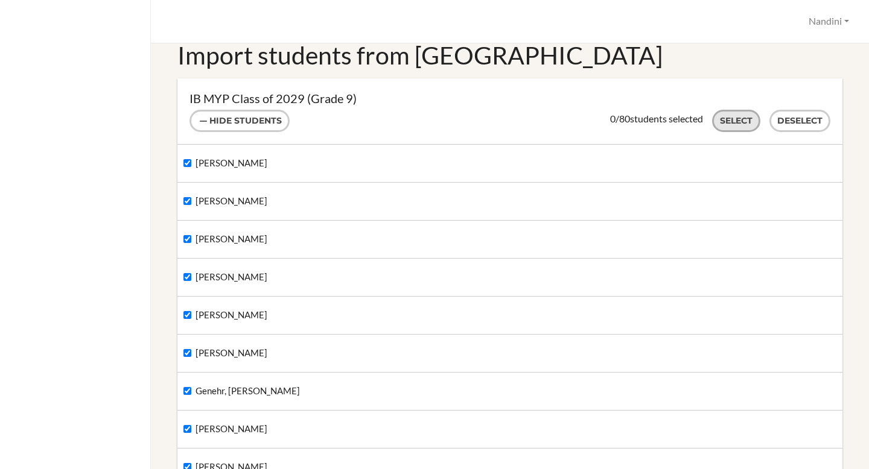
checkbox input "true"
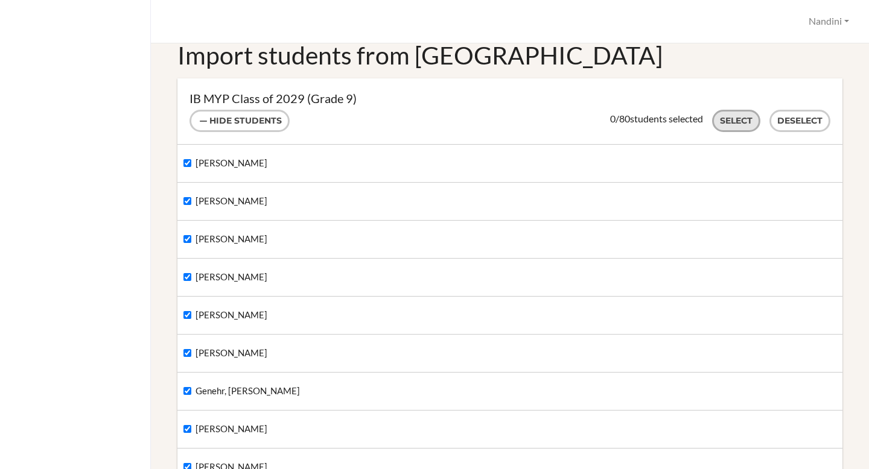
checkbox input "true"
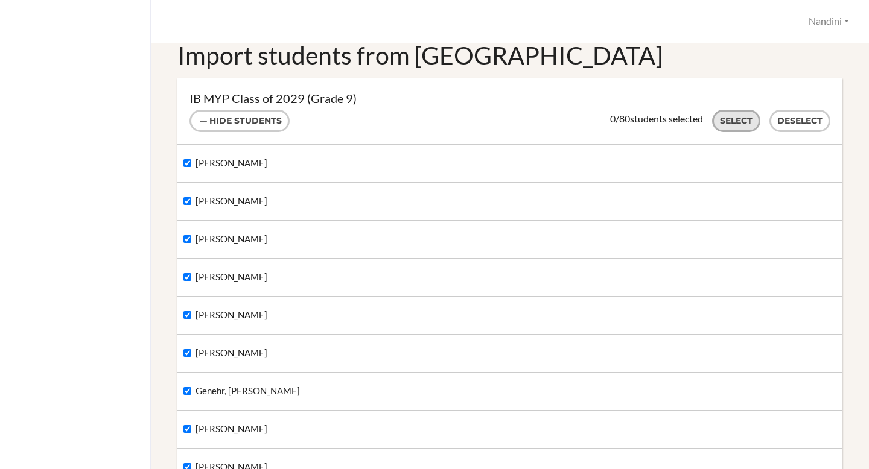
checkbox input "true"
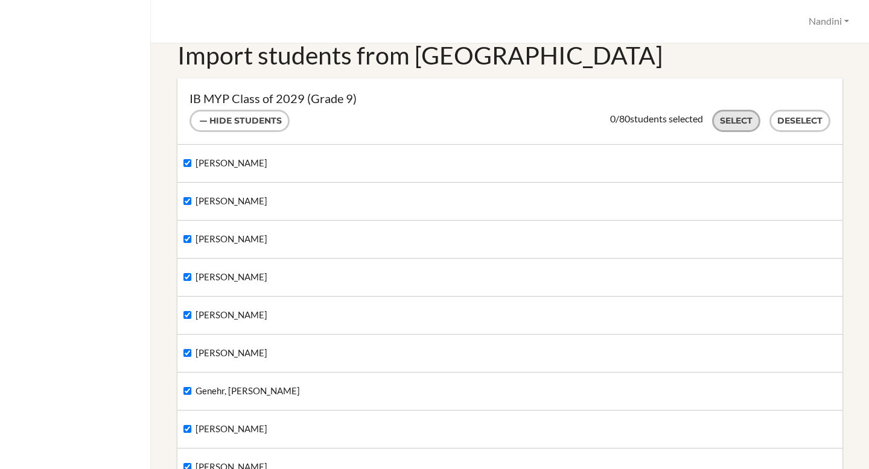
checkbox input "true"
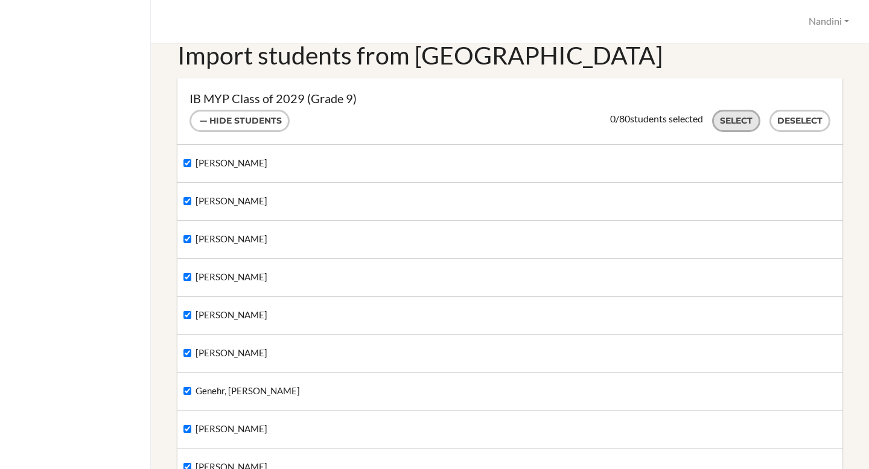
checkbox input "true"
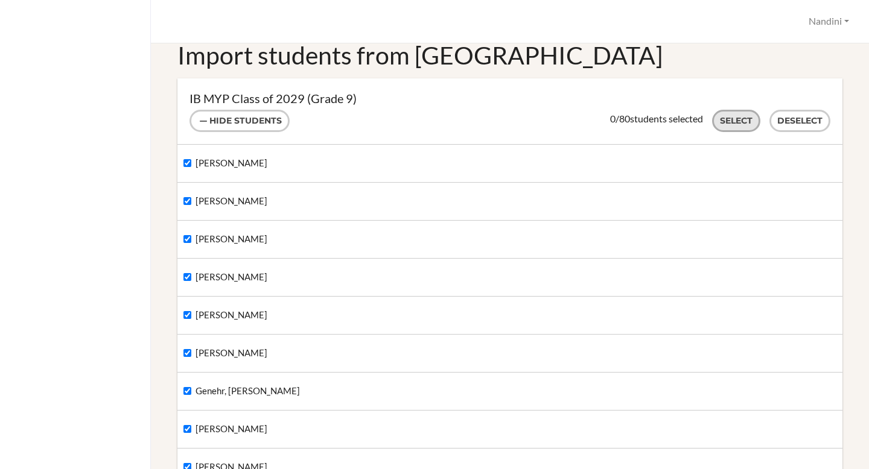
checkbox input "true"
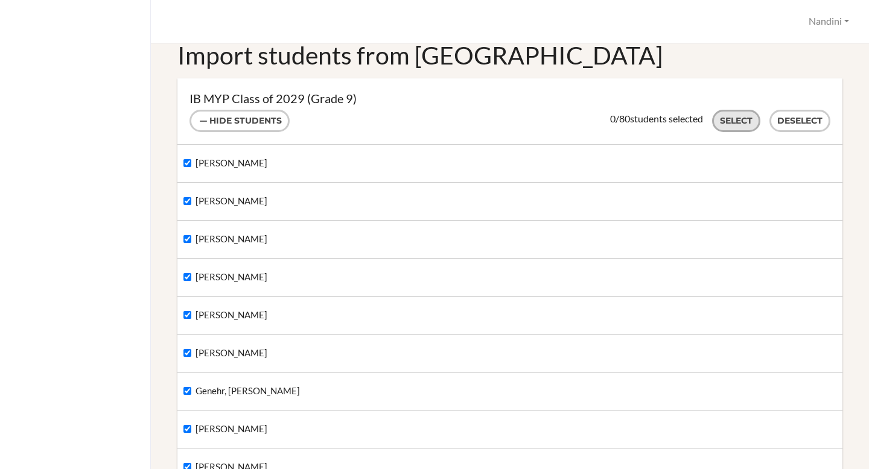
checkbox input "true"
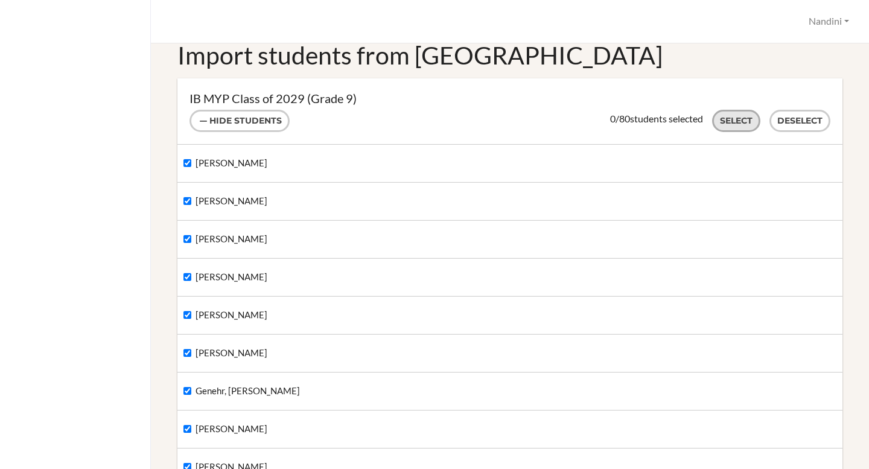
checkbox input "true"
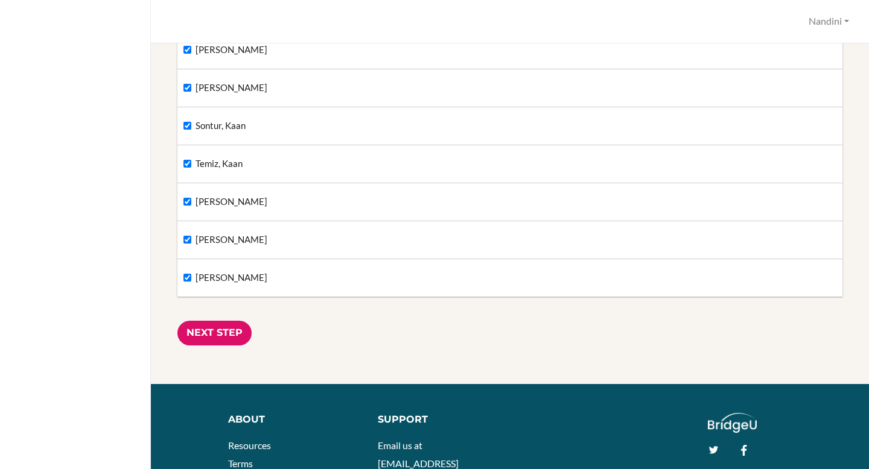
scroll to position [3092, 0]
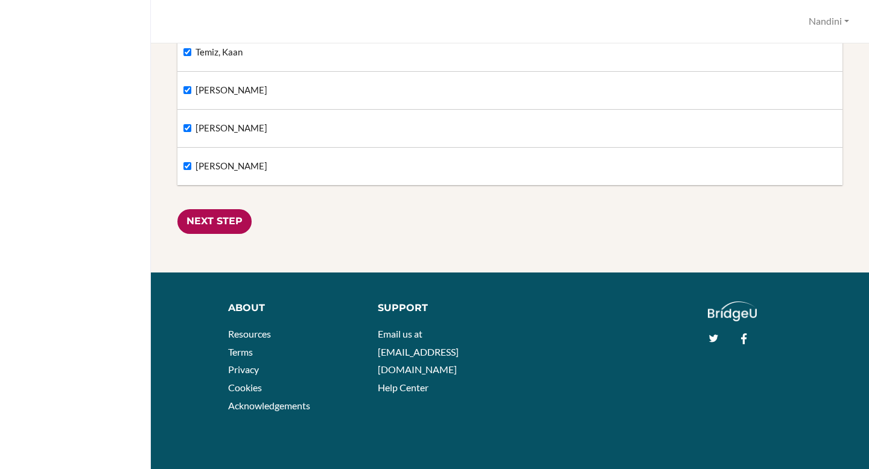
click at [239, 220] on input "Next Step" at bounding box center [214, 221] width 74 height 25
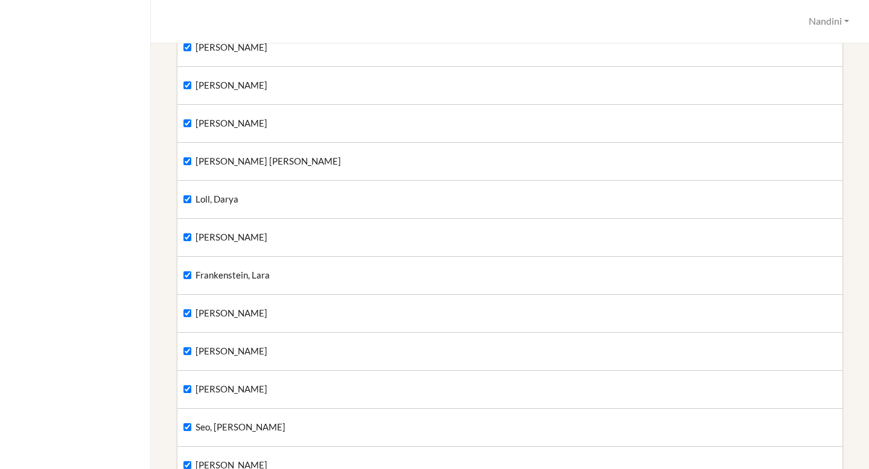
scroll to position [623, 0]
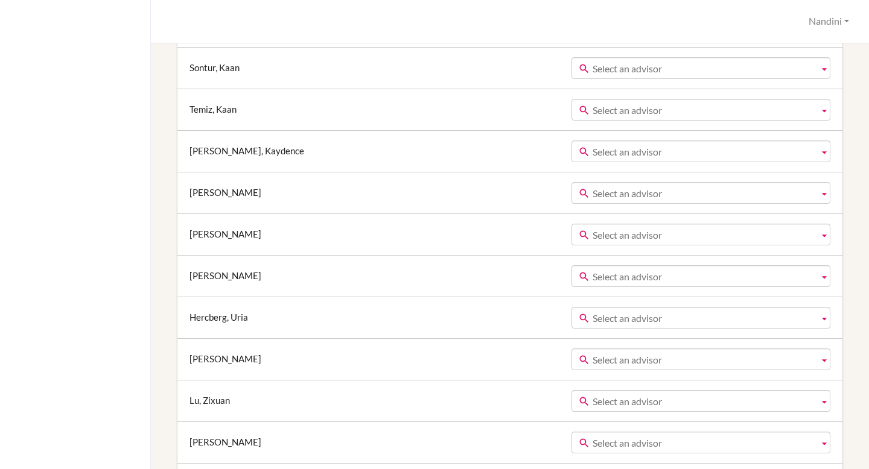
scroll to position [3451, 0]
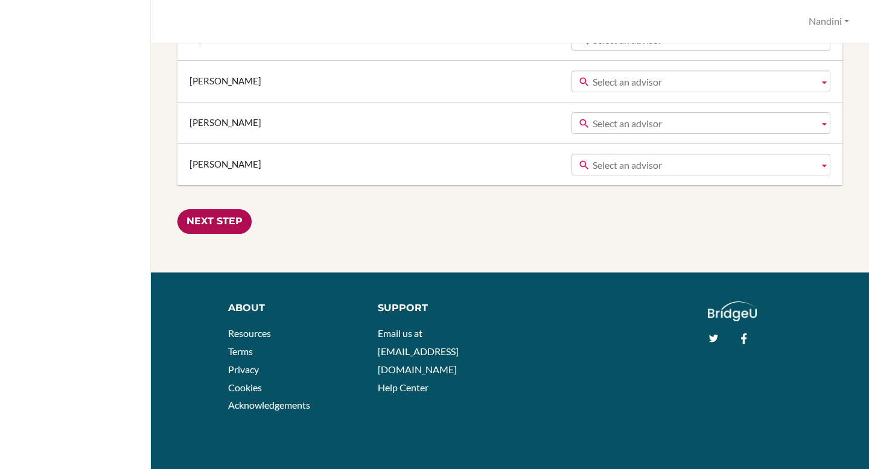
click at [235, 227] on input "Next Step" at bounding box center [214, 221] width 74 height 25
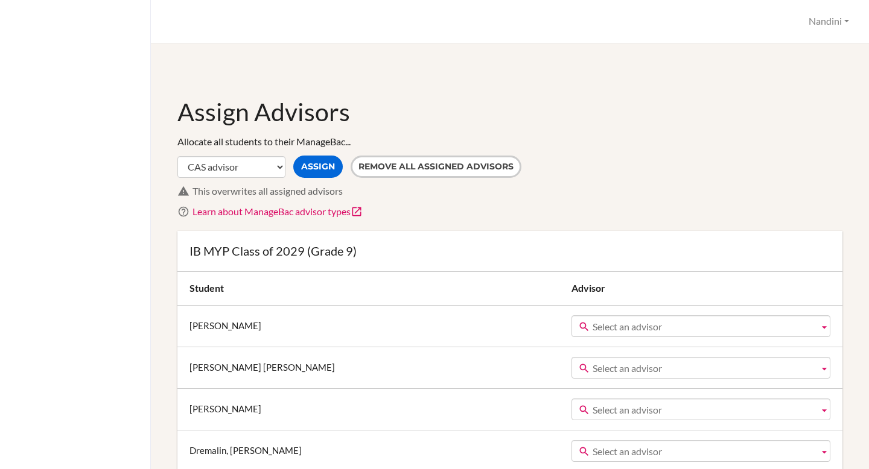
scroll to position [0, 0]
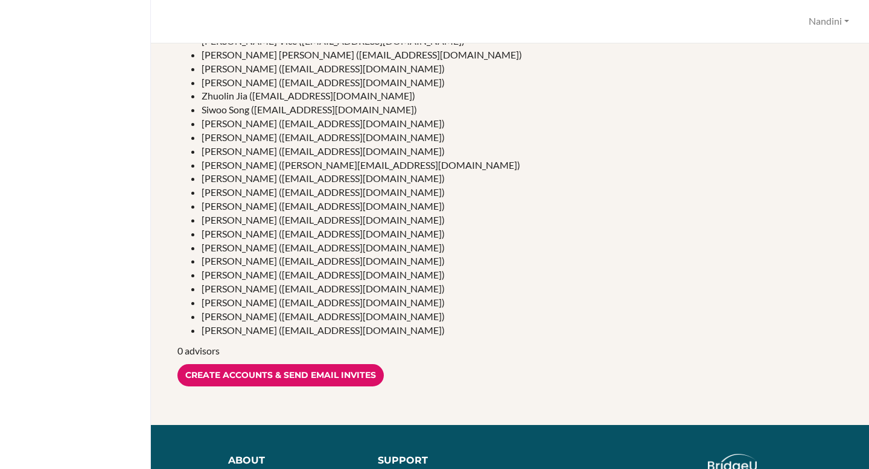
scroll to position [1121, 0]
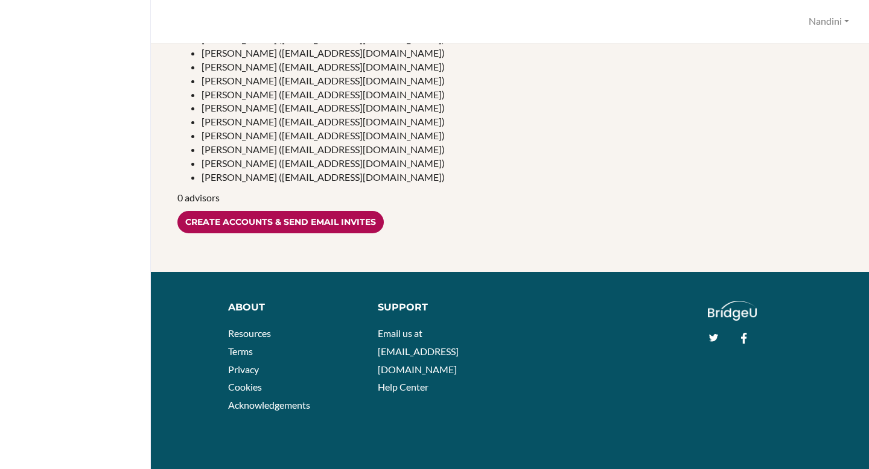
click at [294, 216] on input "Create accounts & send email invites" at bounding box center [280, 222] width 206 height 22
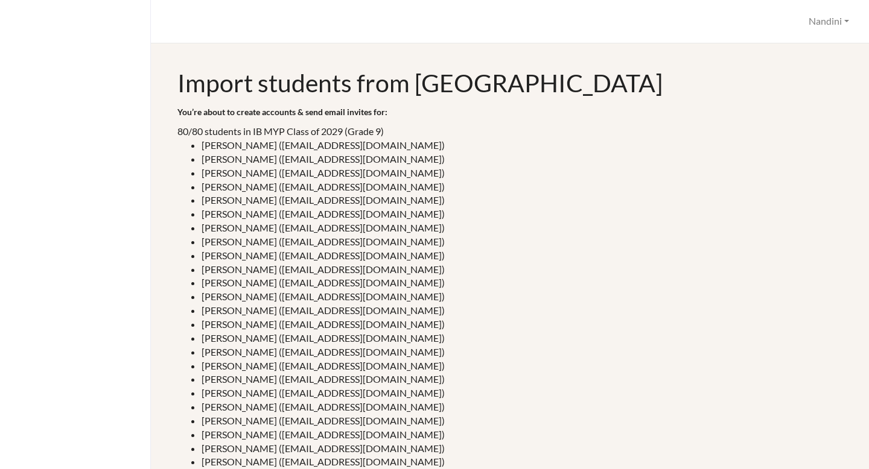
scroll to position [0, 0]
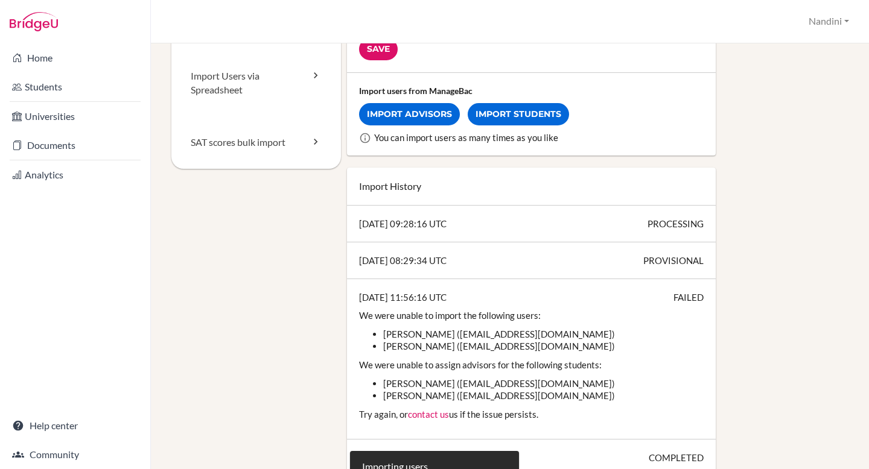
scroll to position [215, 0]
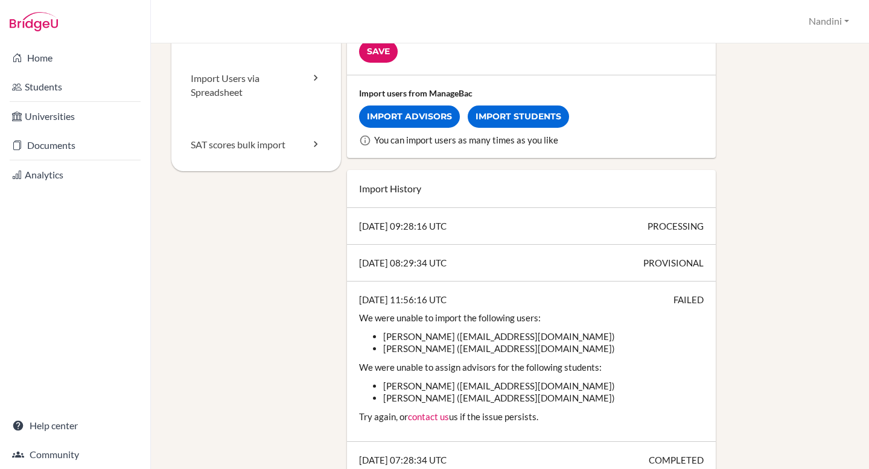
click at [464, 228] on div "[DATE] 09:28:16 UTC PROCESSING" at bounding box center [531, 226] width 369 height 37
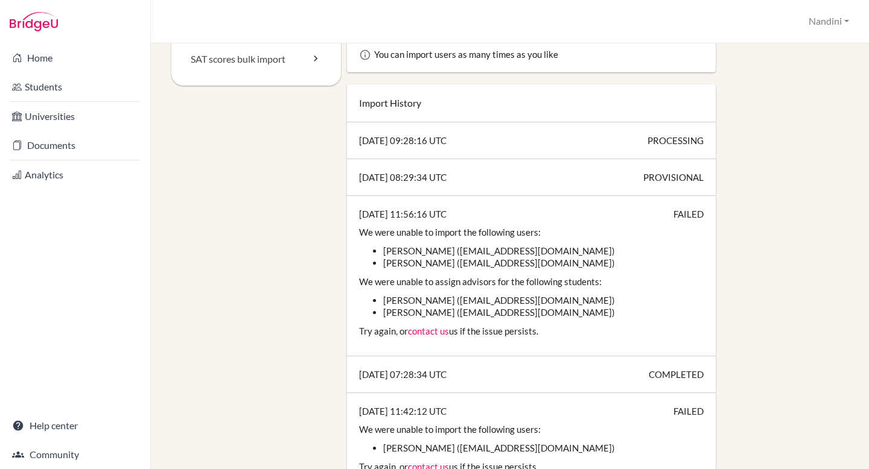
scroll to position [303, 0]
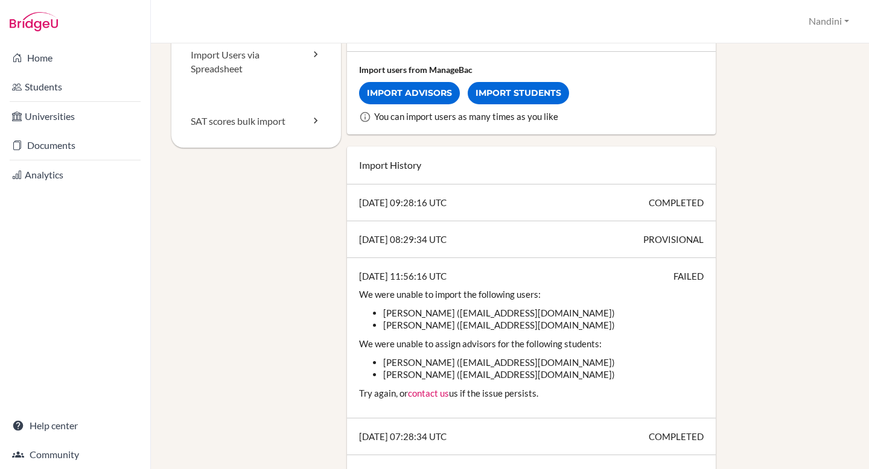
scroll to position [249, 0]
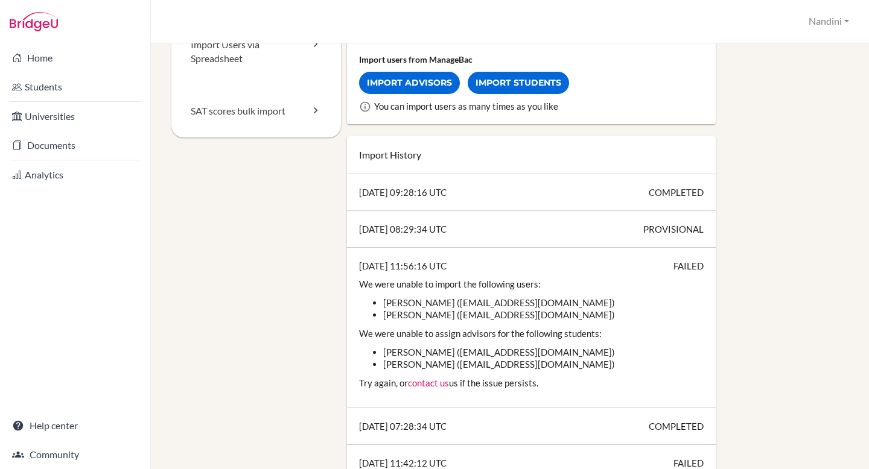
click at [436, 198] on div "[DATE] 09:28:16 UTC COMPLETED" at bounding box center [531, 192] width 369 height 37
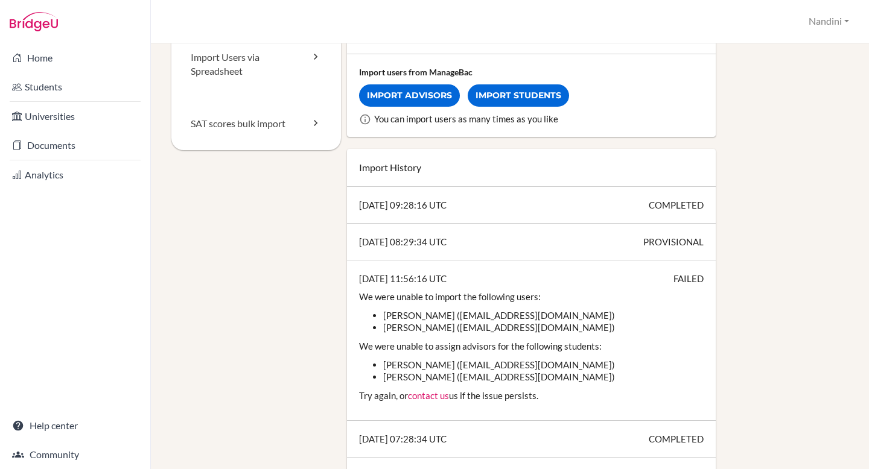
click at [481, 206] on div "[DATE] 09:28:16 UTC COMPLETED" at bounding box center [531, 205] width 369 height 37
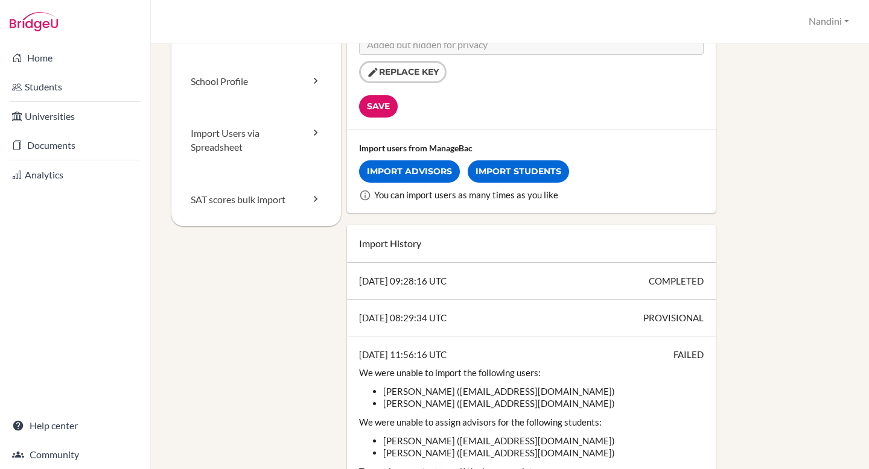
scroll to position [173, 0]
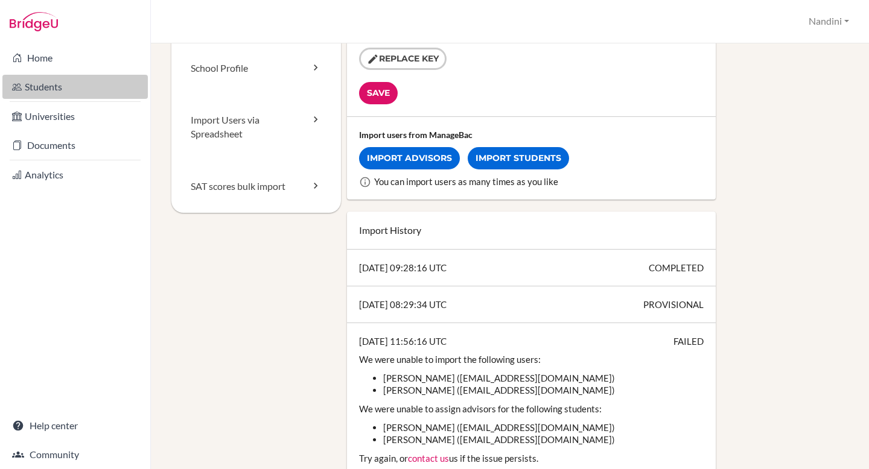
click at [49, 81] on link "Students" at bounding box center [74, 87] width 145 height 24
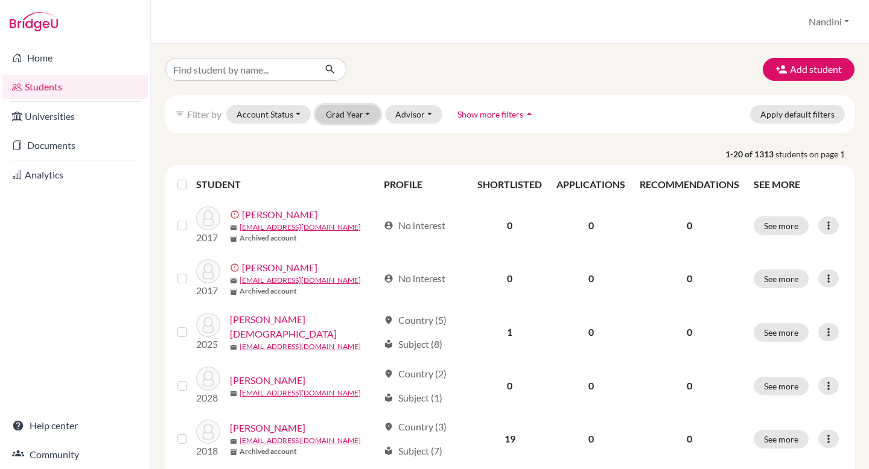
click at [358, 118] on button "Grad Year" at bounding box center [347, 114] width 65 height 19
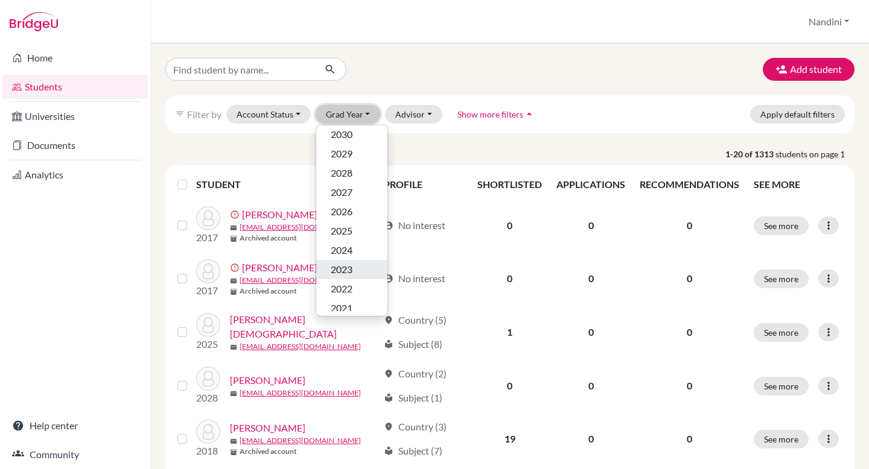
scroll to position [57, 0]
click at [350, 154] on span "2029" at bounding box center [342, 160] width 22 height 14
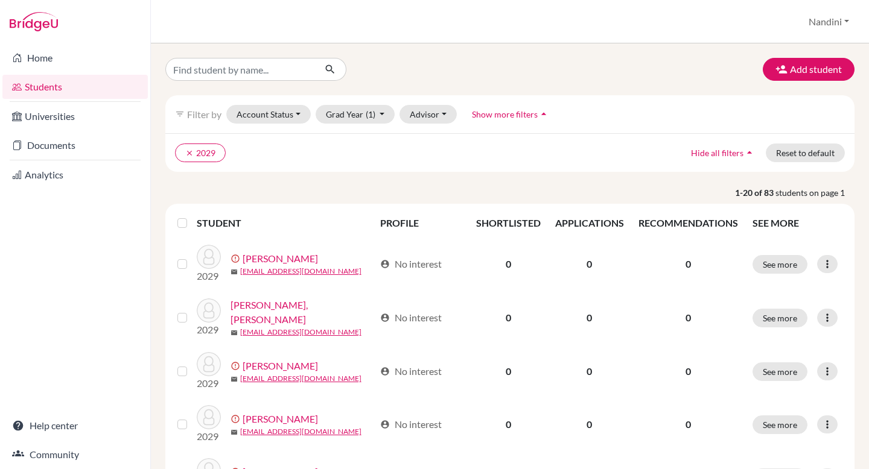
click at [192, 216] on label at bounding box center [192, 216] width 0 height 0
click at [0, 0] on input "checkbox" at bounding box center [0, 0] width 0 height 0
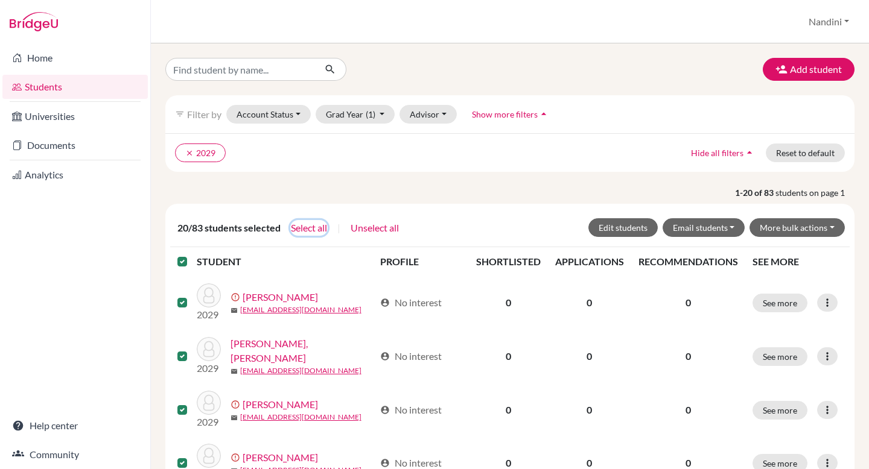
click at [293, 227] on button "Select all" at bounding box center [308, 228] width 37 height 16
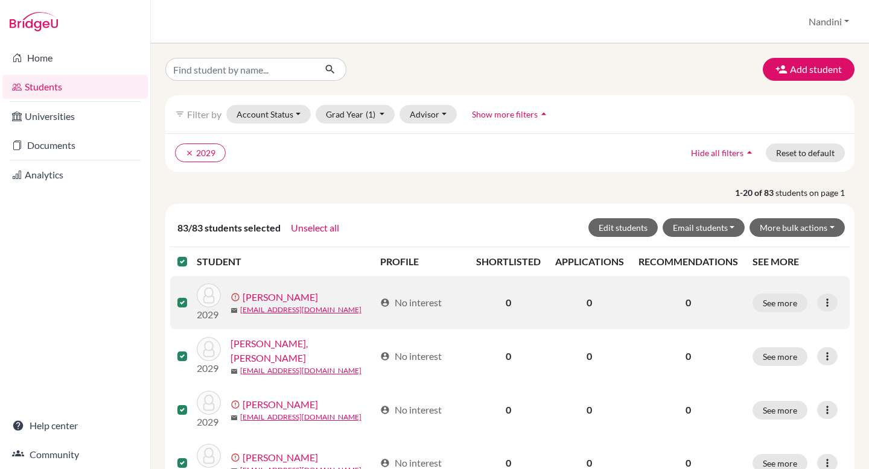
click at [258, 296] on link "[PERSON_NAME]" at bounding box center [280, 297] width 75 height 14
click at [258, 296] on div "Add student filter_list Filter by Account Status Active accounts Archived accou…" at bounding box center [510, 256] width 718 height 426
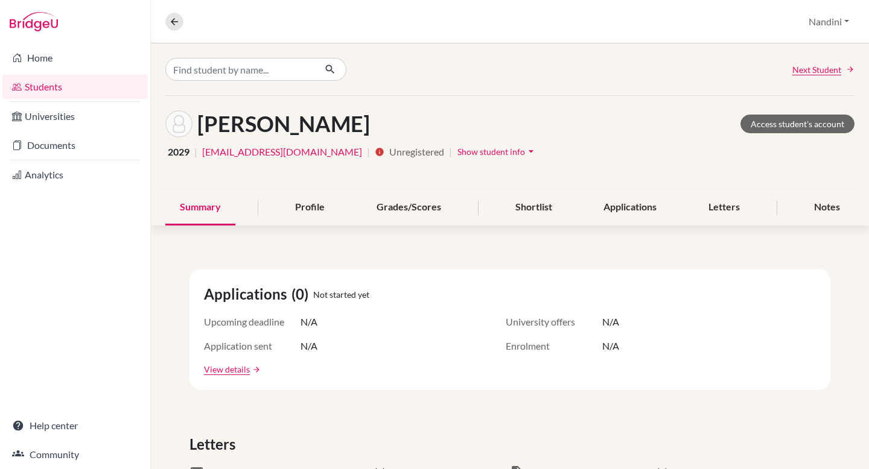
click at [247, 153] on link "[EMAIL_ADDRESS][DOMAIN_NAME]" at bounding box center [282, 152] width 160 height 14
click at [457, 156] on span "Show student info" at bounding box center [491, 152] width 68 height 10
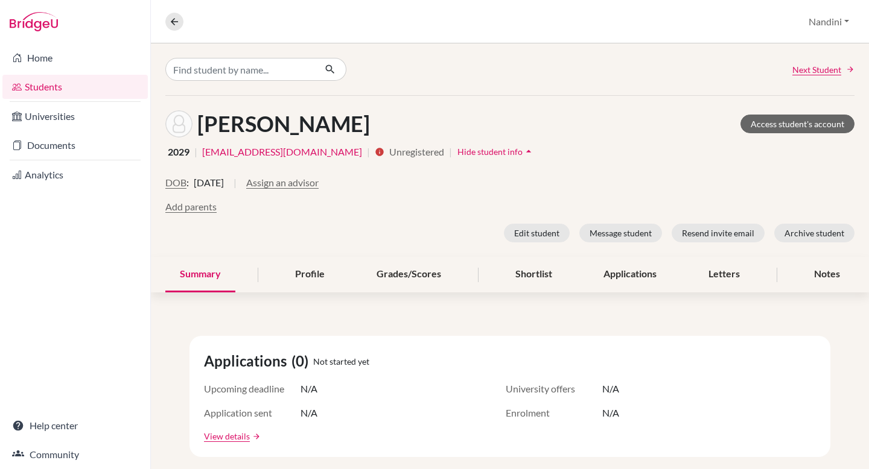
click at [208, 182] on span "[DATE]" at bounding box center [209, 183] width 30 height 14
click at [180, 191] on div "DOB : [DEMOGRAPHIC_DATA] | Assign an advisor" at bounding box center [509, 188] width 689 height 24
click at [180, 187] on button "DOB" at bounding box center [175, 183] width 21 height 14
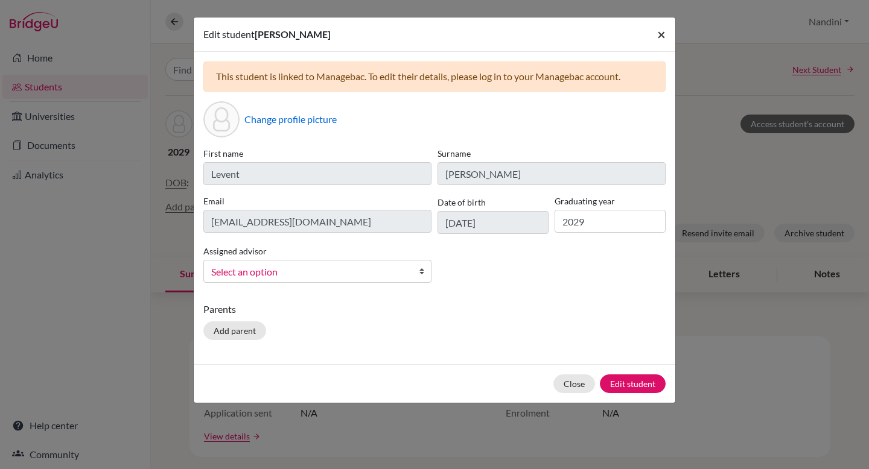
click at [658, 32] on span "×" at bounding box center [661, 33] width 8 height 17
